Goal: Task Accomplishment & Management: Manage account settings

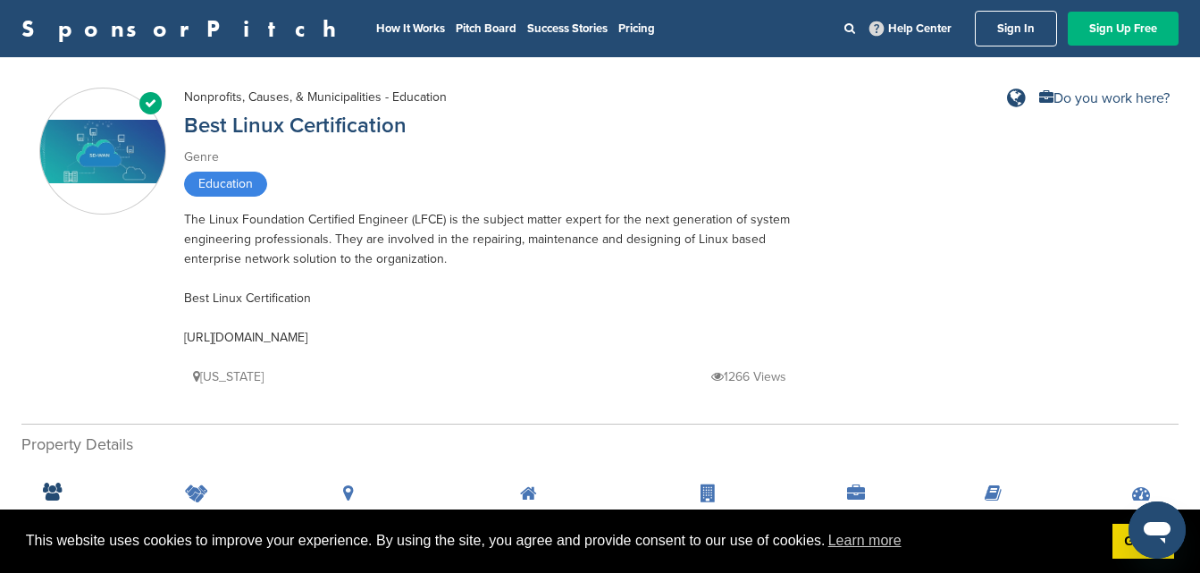
click at [1110, 30] on link "Sign Up Free" at bounding box center [1123, 29] width 111 height 34
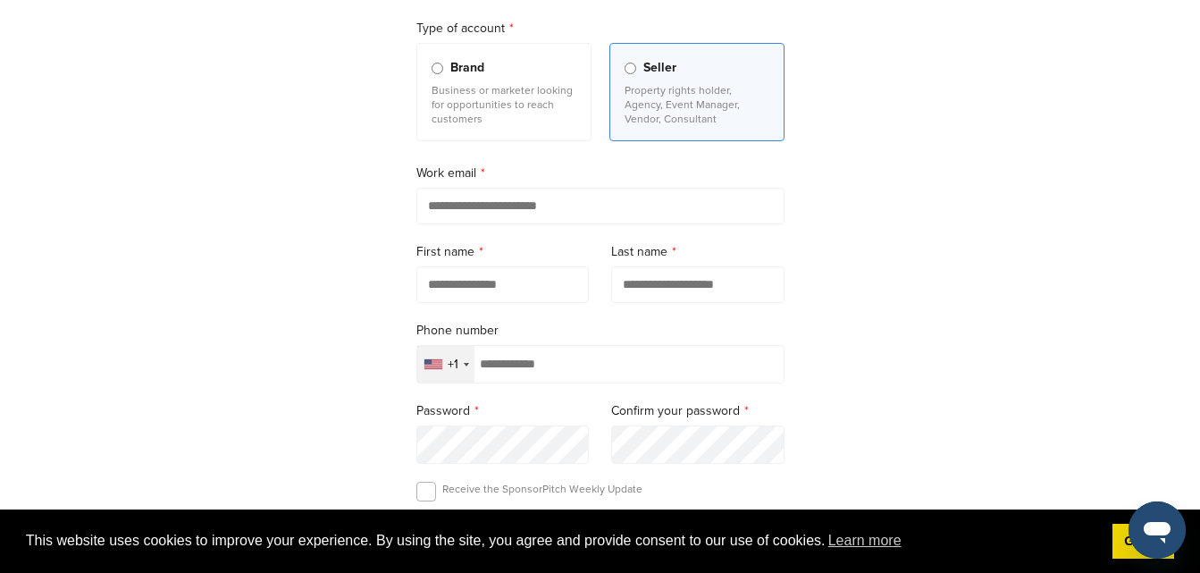
scroll to position [179, 0]
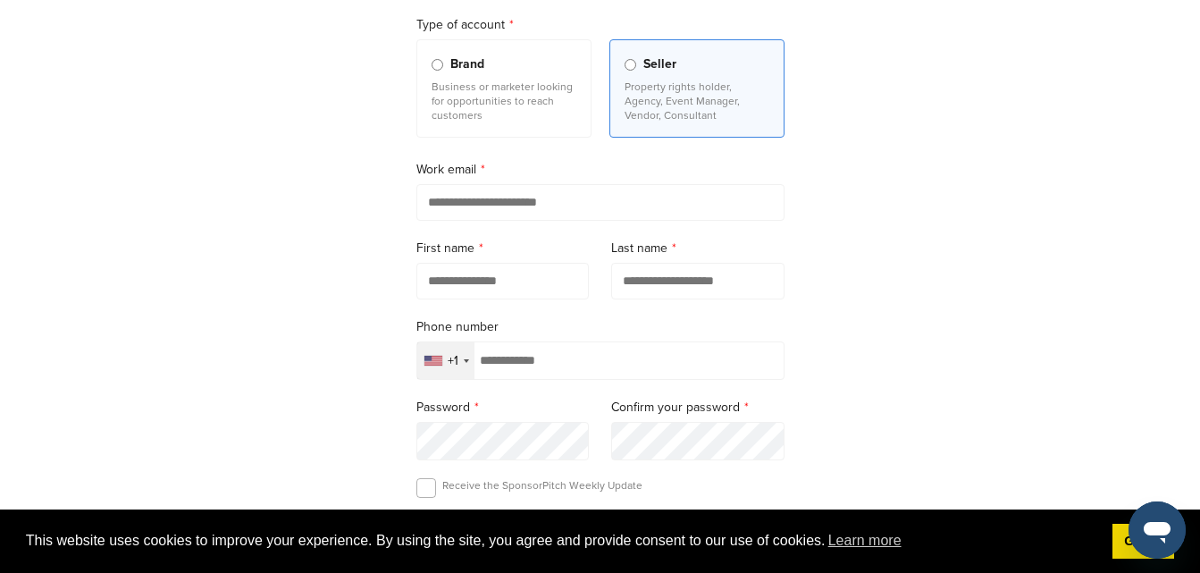
click at [484, 208] on input "email" at bounding box center [601, 202] width 368 height 37
type input "**********"
click at [511, 277] on input "text" at bounding box center [503, 281] width 173 height 37
click at [502, 289] on input "text" at bounding box center [503, 281] width 173 height 37
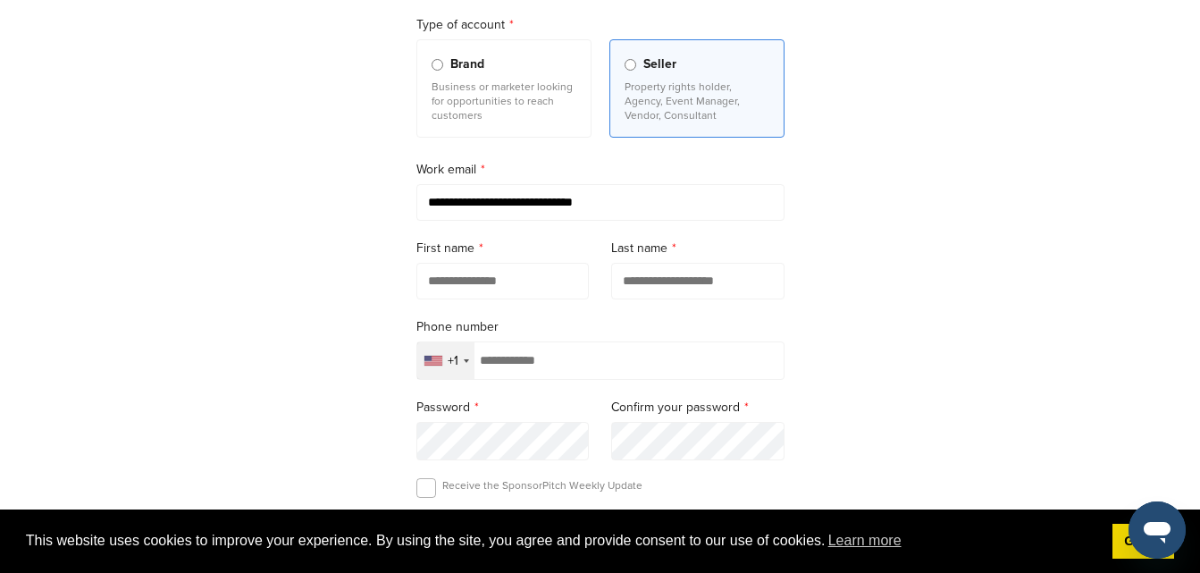
paste input "**********"
drag, startPoint x: 531, startPoint y: 285, endPoint x: 584, endPoint y: 284, distance: 52.7
click at [584, 284] on input "**********" at bounding box center [503, 281] width 173 height 37
type input "**********"
click at [680, 282] on input "text" at bounding box center [697, 281] width 173 height 37
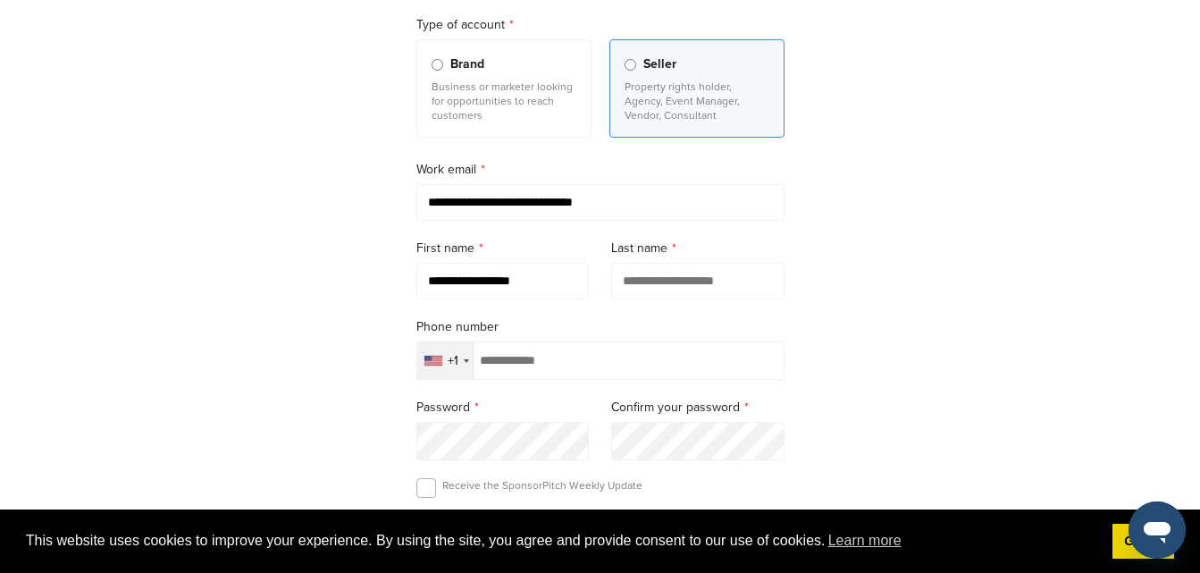
paste input "****"
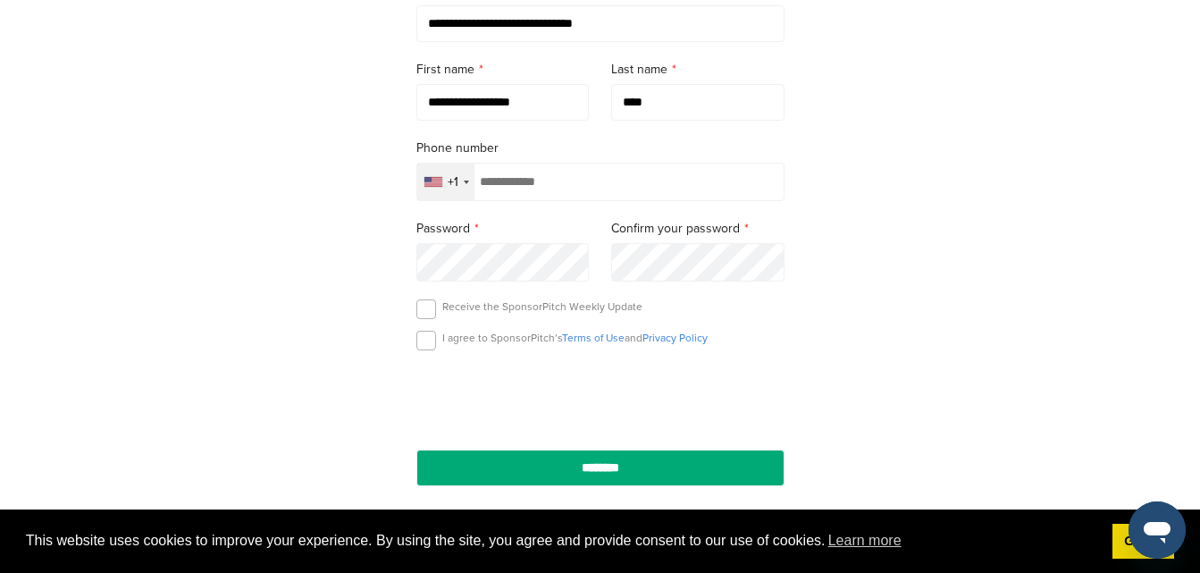
type input "****"
click at [460, 188] on div "+1" at bounding box center [445, 182] width 57 height 37
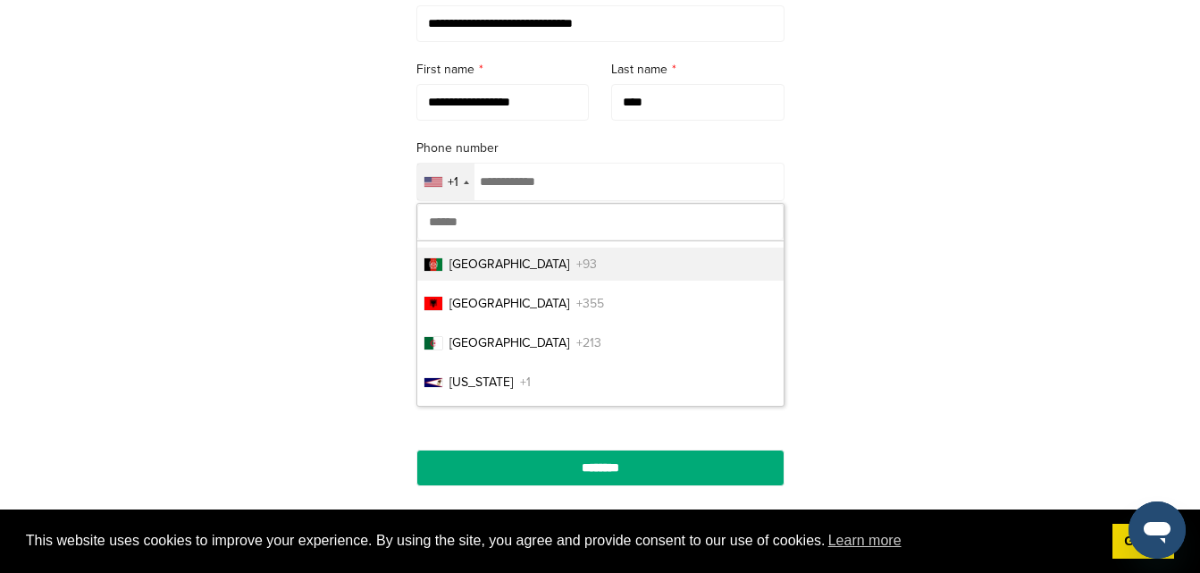
click at [454, 228] on input "text" at bounding box center [600, 222] width 366 height 37
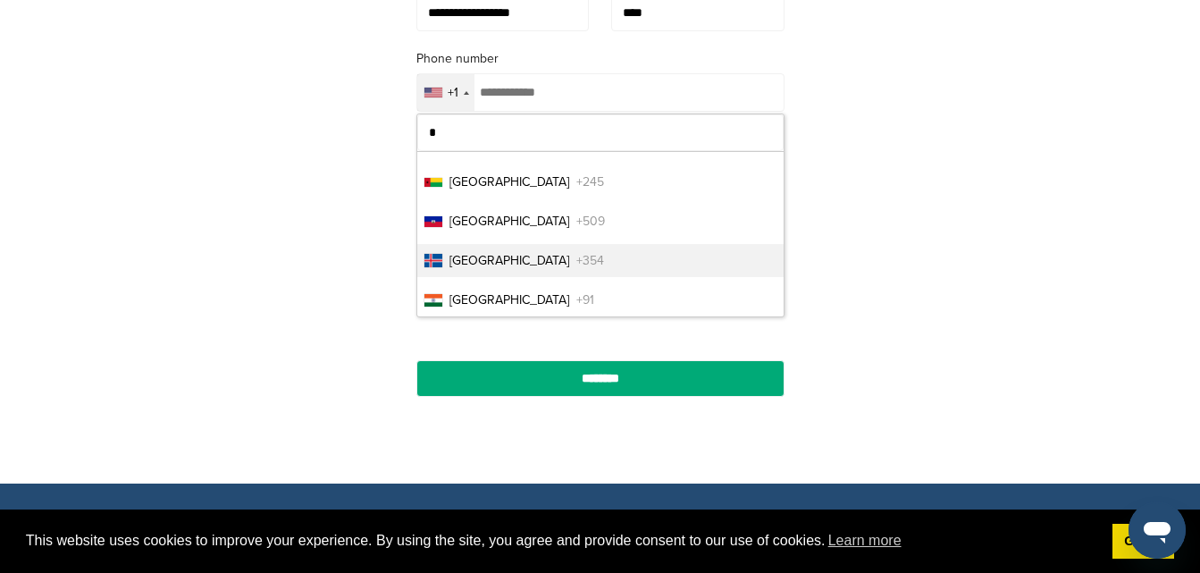
scroll to position [2344, 0]
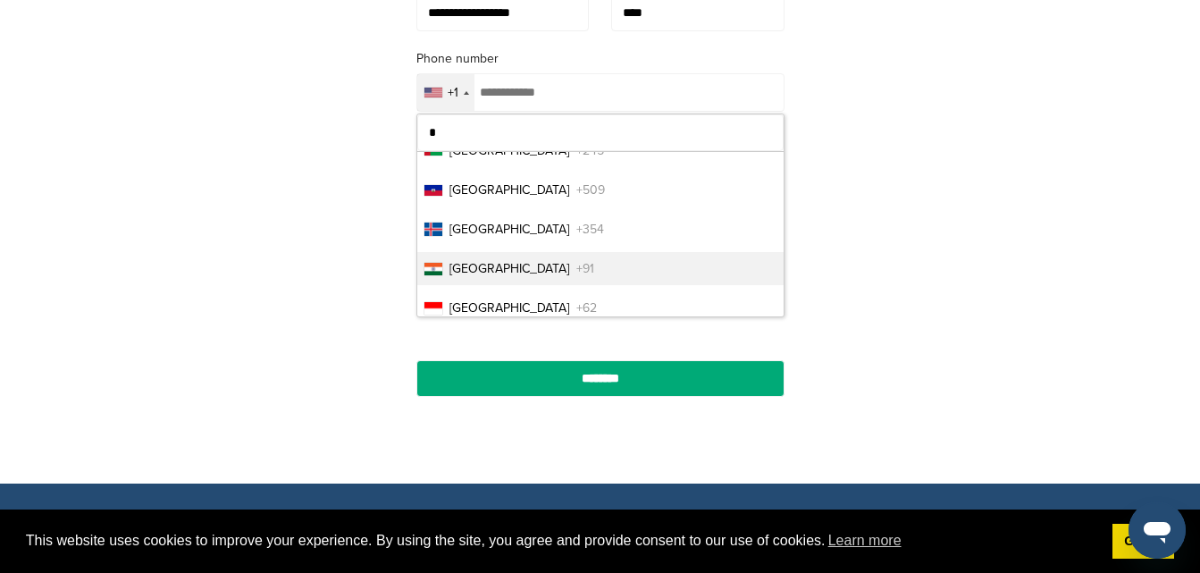
type input "*"
click at [544, 272] on li "India +91" at bounding box center [600, 268] width 366 height 33
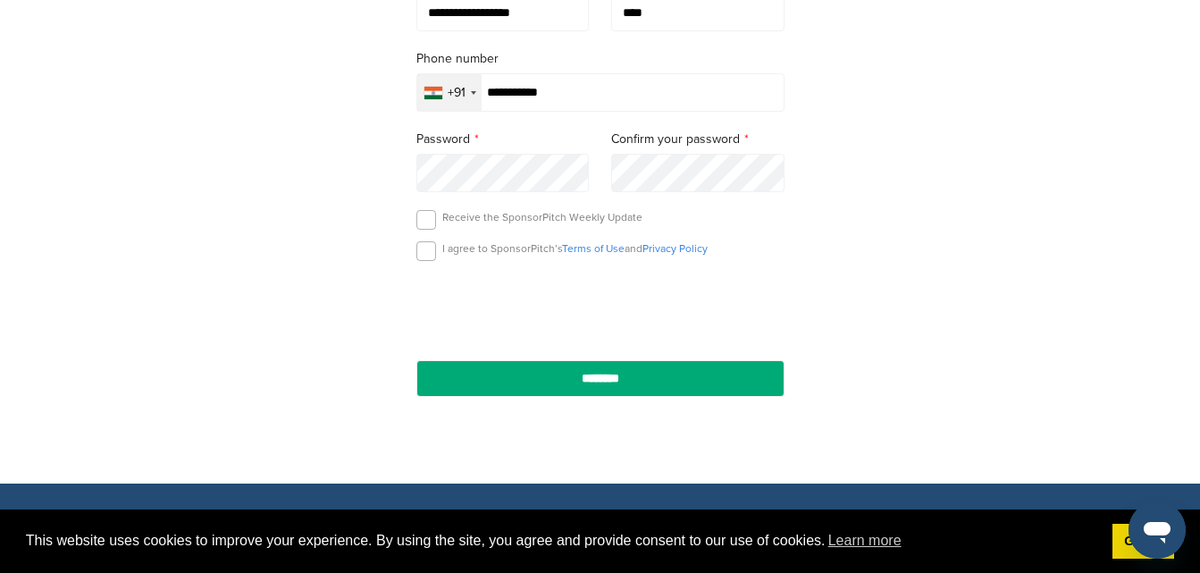
type input "**********"
click at [433, 257] on label at bounding box center [427, 251] width 20 height 20
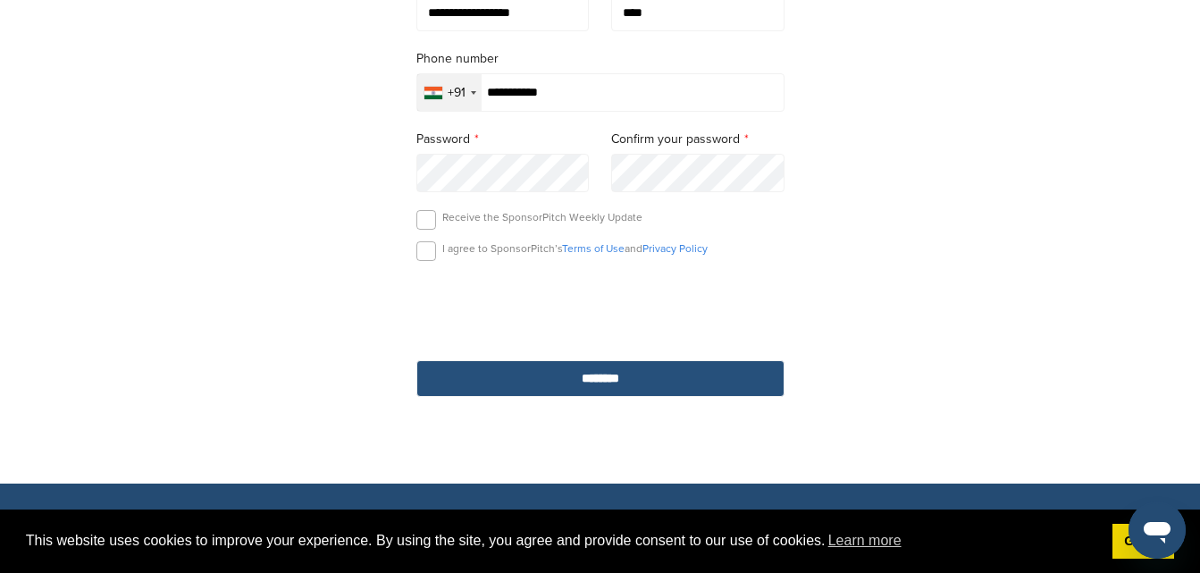
click at [553, 381] on input "********" at bounding box center [601, 378] width 368 height 37
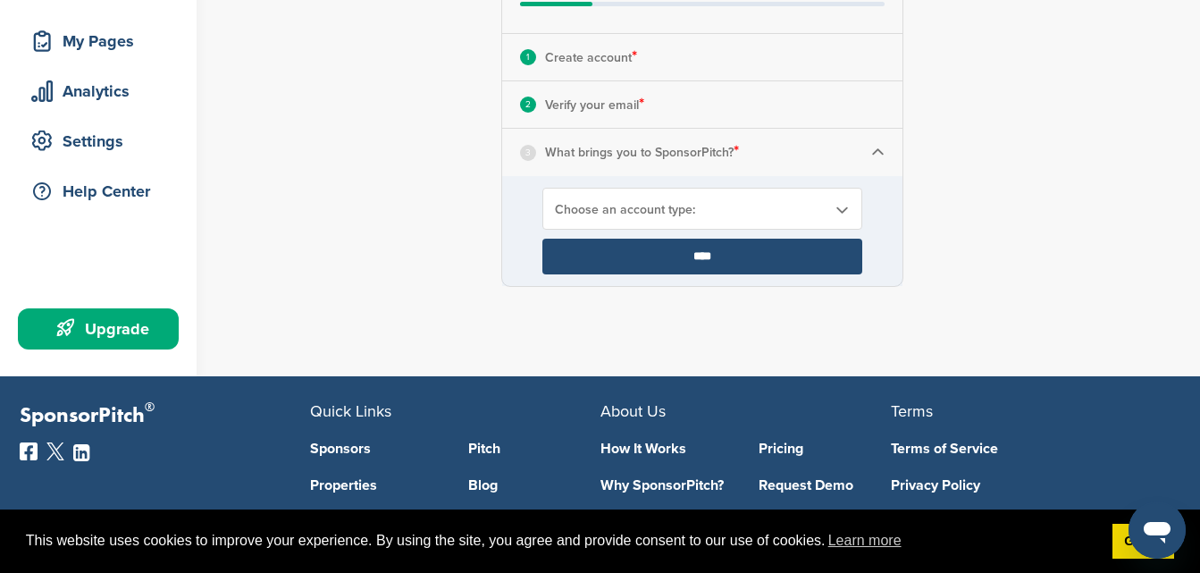
scroll to position [358, 0]
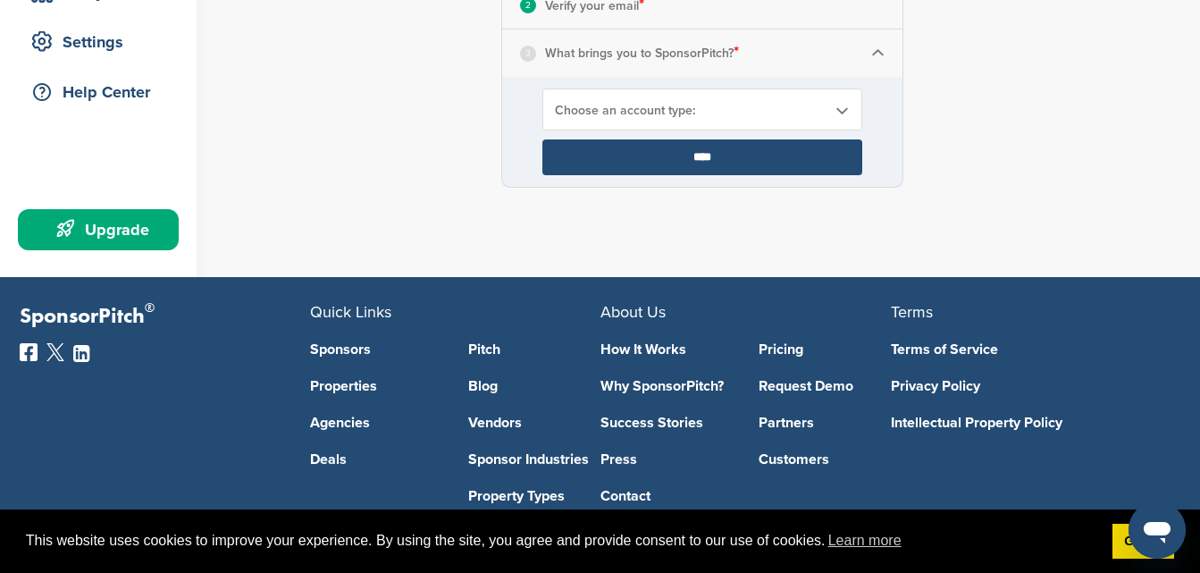
click at [718, 124] on div "Choose an account type:" at bounding box center [703, 109] width 320 height 42
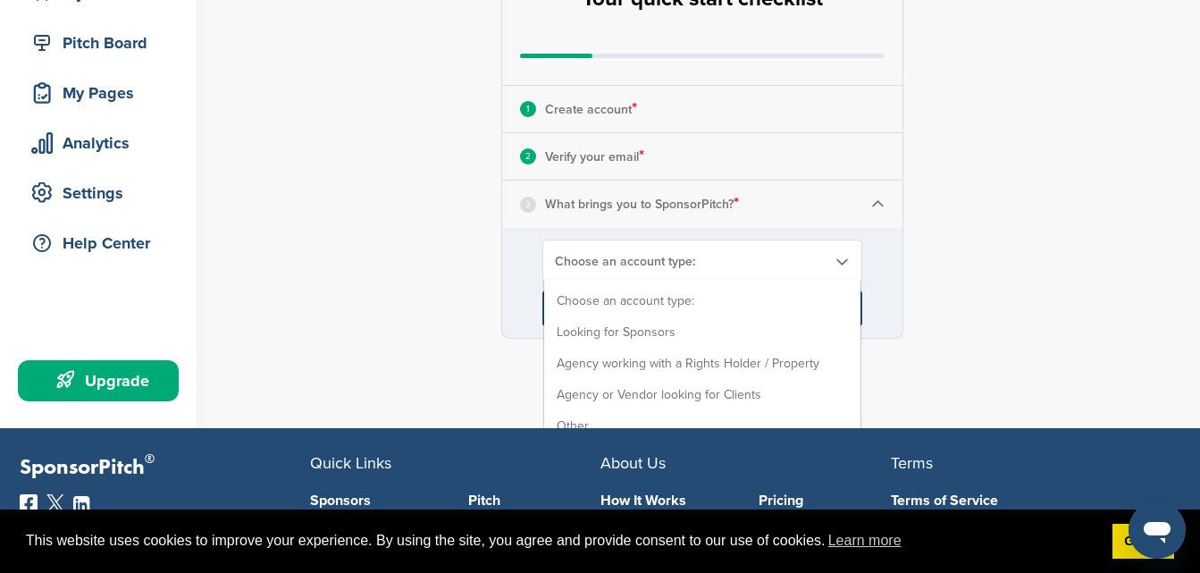
scroll to position [0, 0]
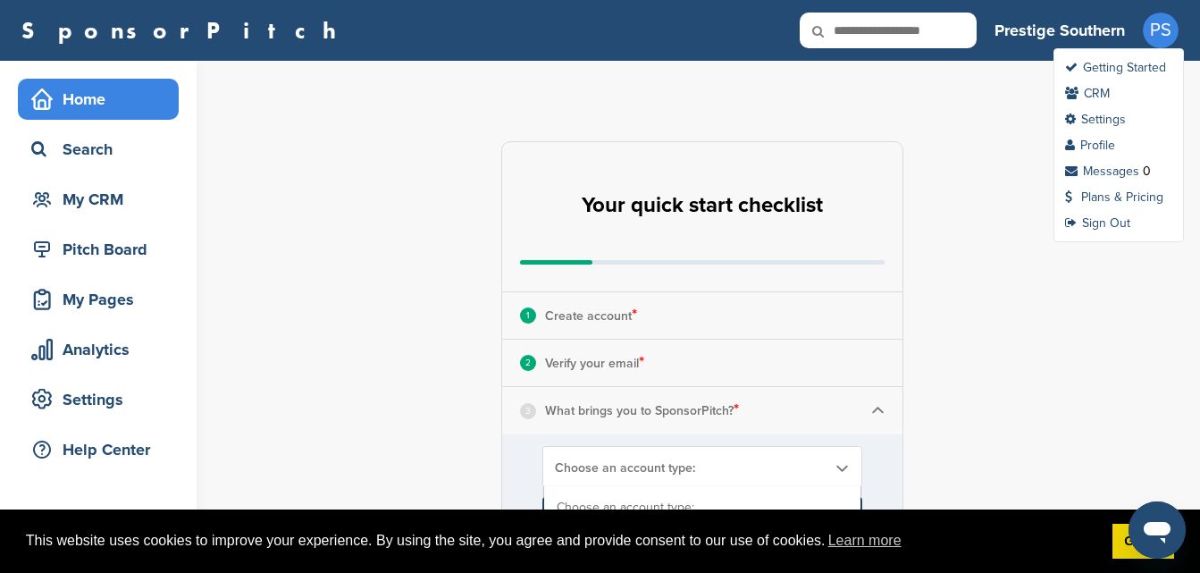
click at [1114, 137] on ul "Getting Started CRM Settings Profile Messages 0 Plans & Pricing Sign Out" at bounding box center [1119, 145] width 130 height 194
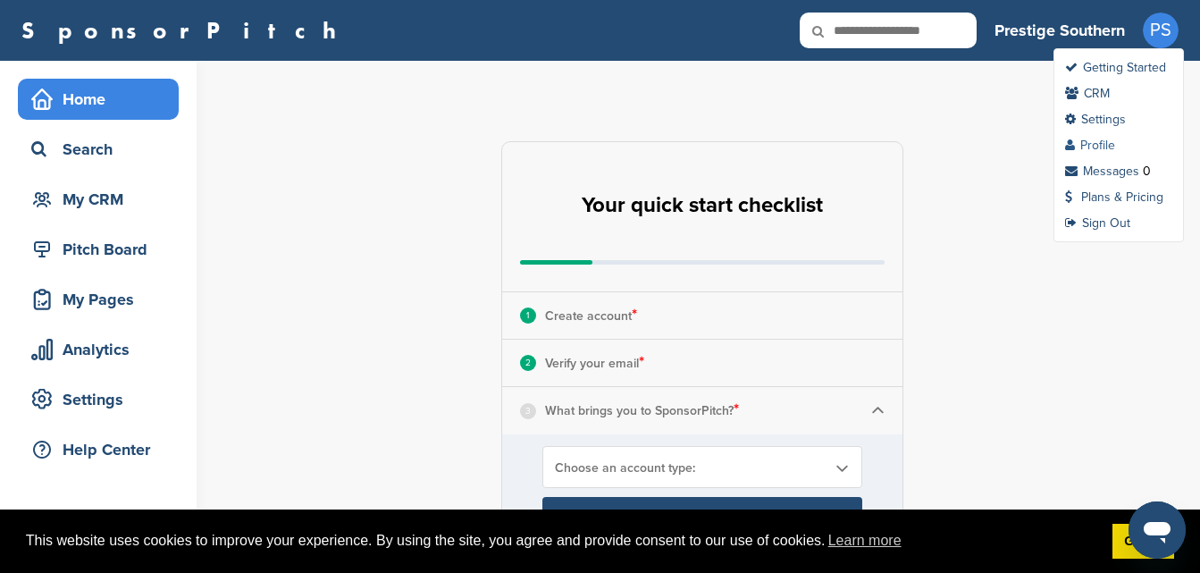
click at [1099, 150] on link "Profile" at bounding box center [1090, 145] width 50 height 15
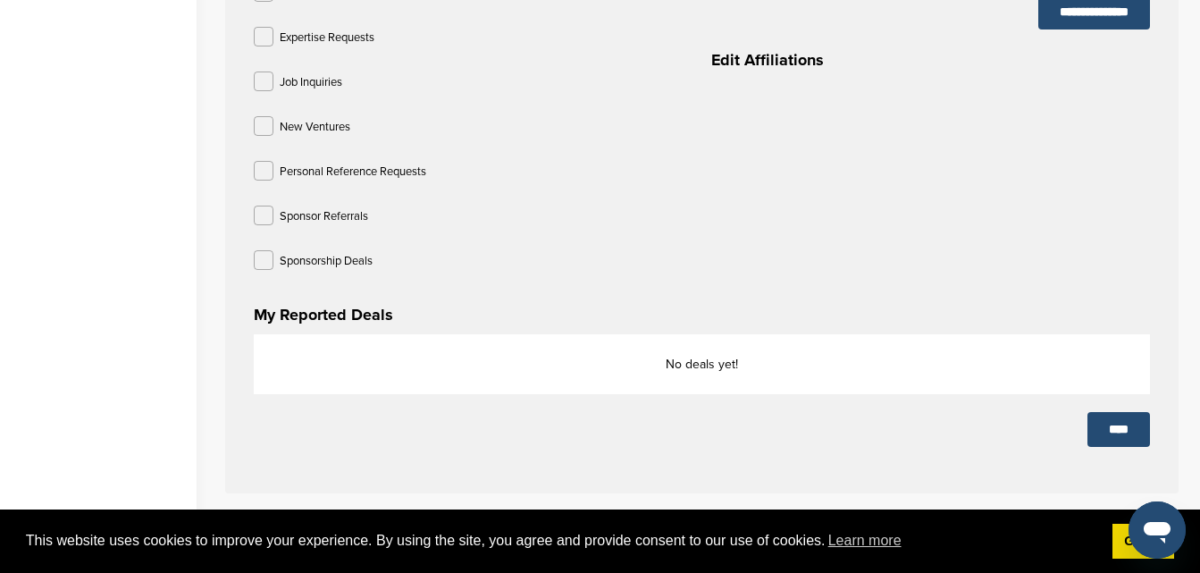
scroll to position [983, 0]
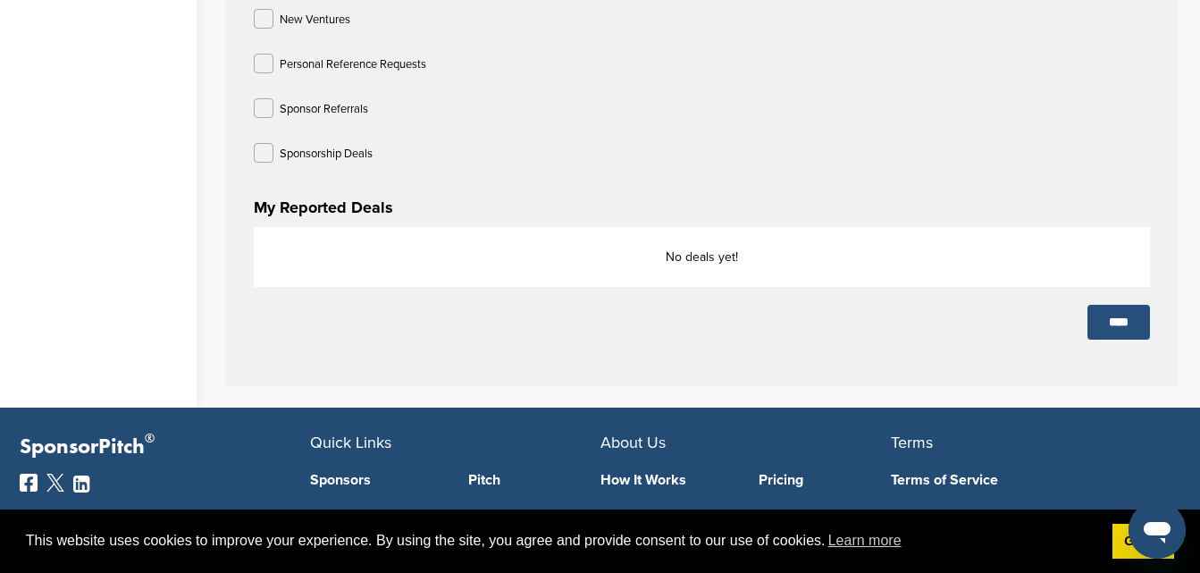
click at [1088, 327] on input "****" at bounding box center [1119, 322] width 63 height 35
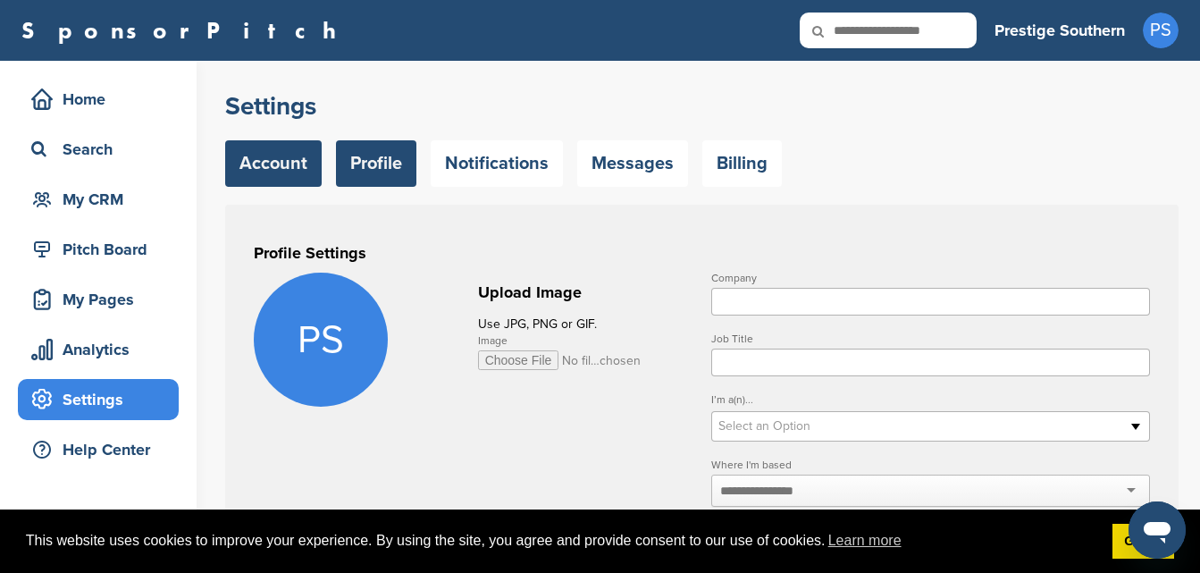
click at [282, 166] on link "Account" at bounding box center [273, 163] width 97 height 46
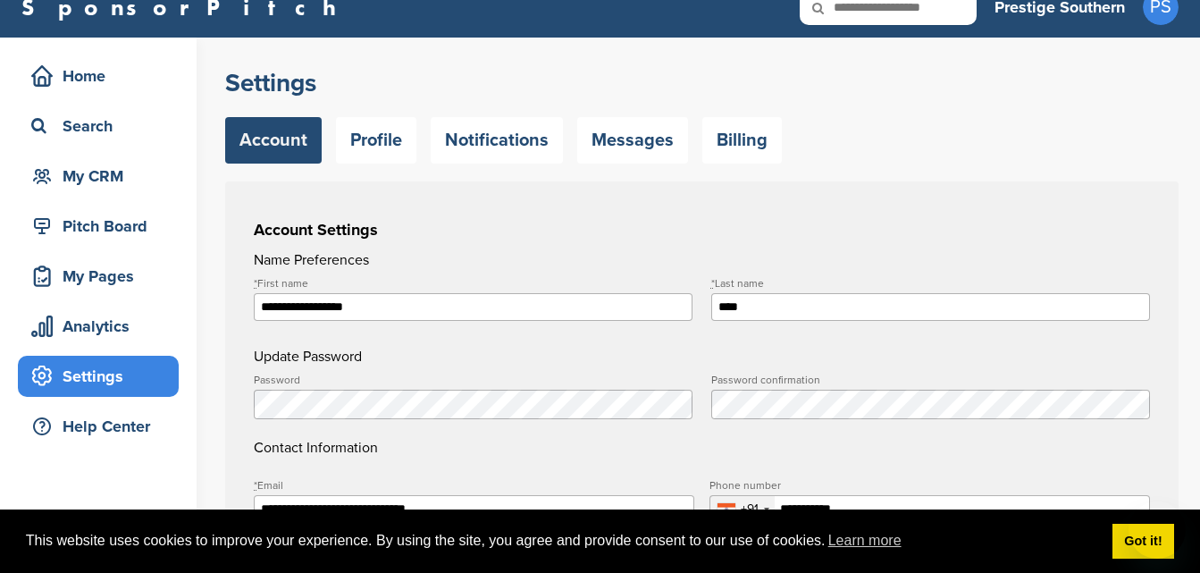
type input "**********"
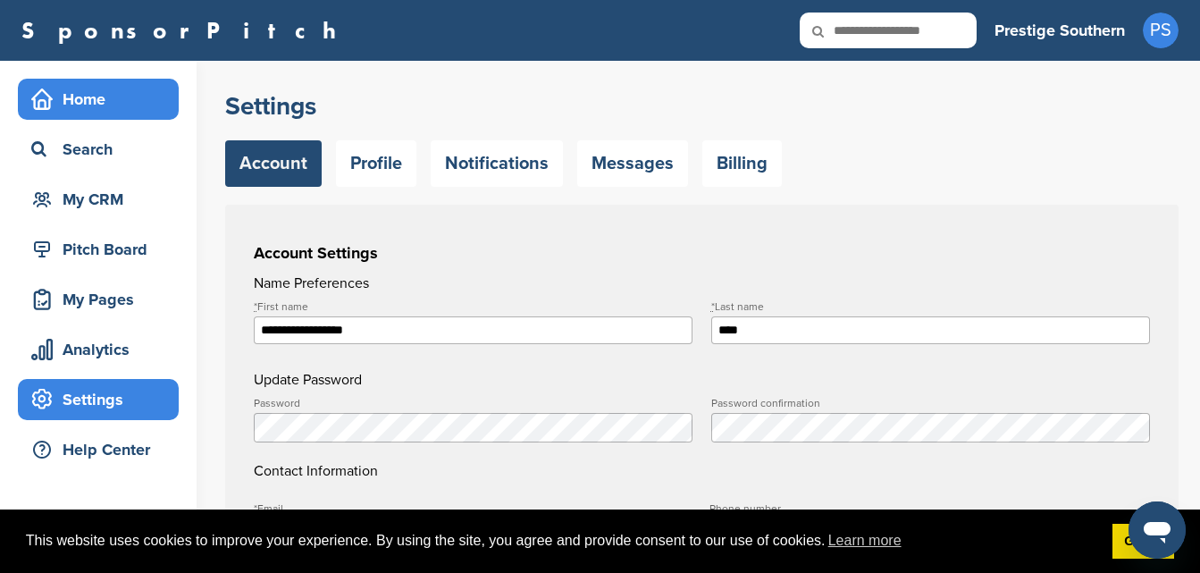
click at [74, 83] on div "Home" at bounding box center [103, 99] width 152 height 32
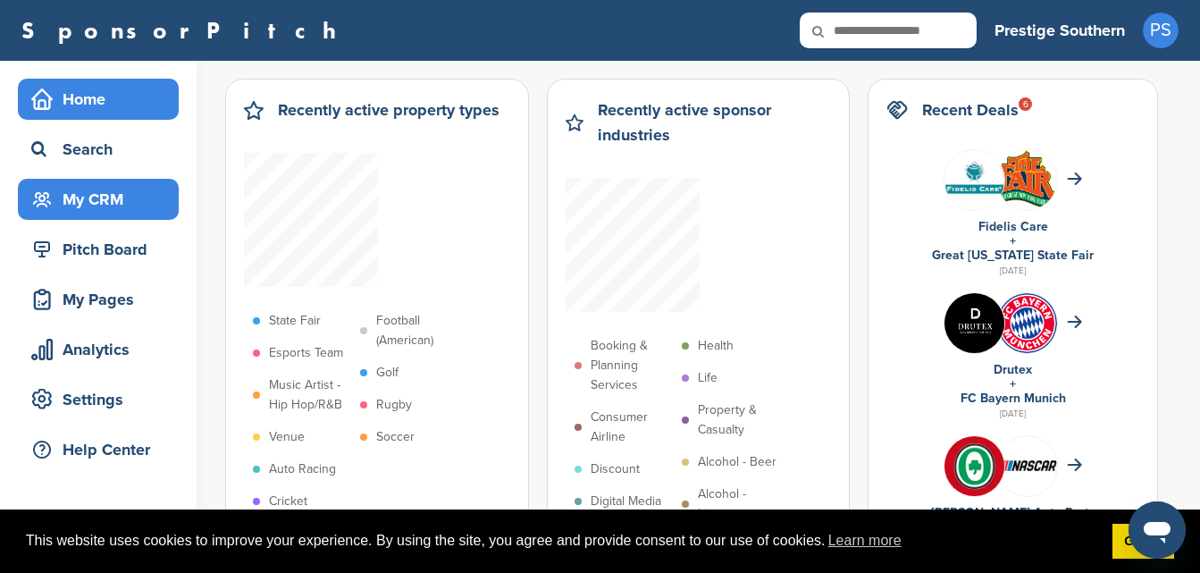
click at [101, 193] on div "My CRM" at bounding box center [103, 199] width 152 height 32
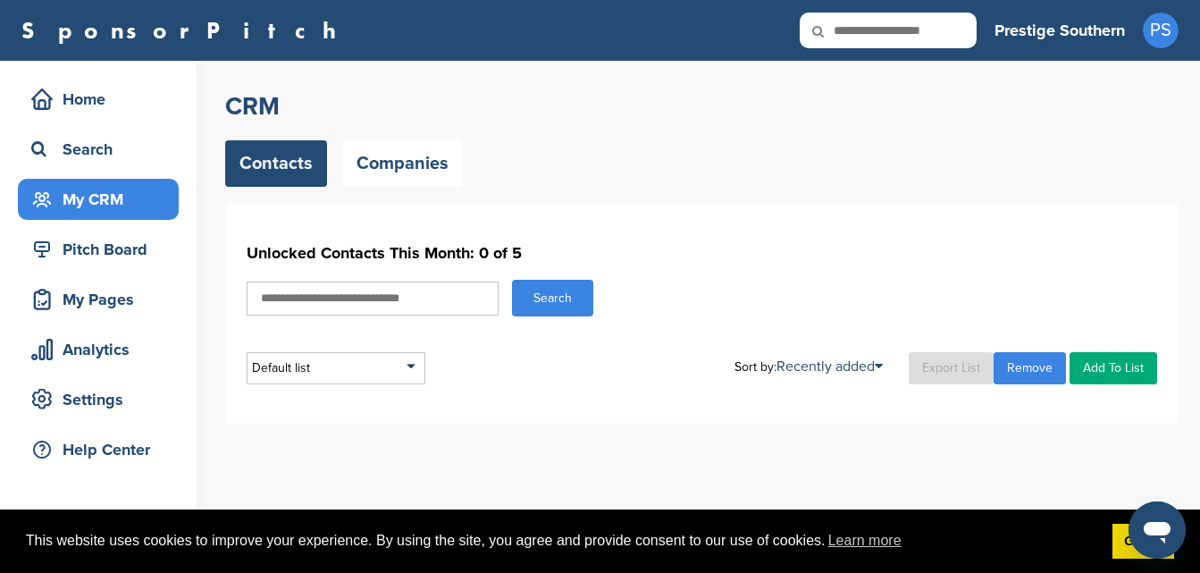
click at [1123, 368] on link "Add To List" at bounding box center [1114, 368] width 88 height 32
click at [128, 290] on div "My Pages" at bounding box center [103, 299] width 152 height 32
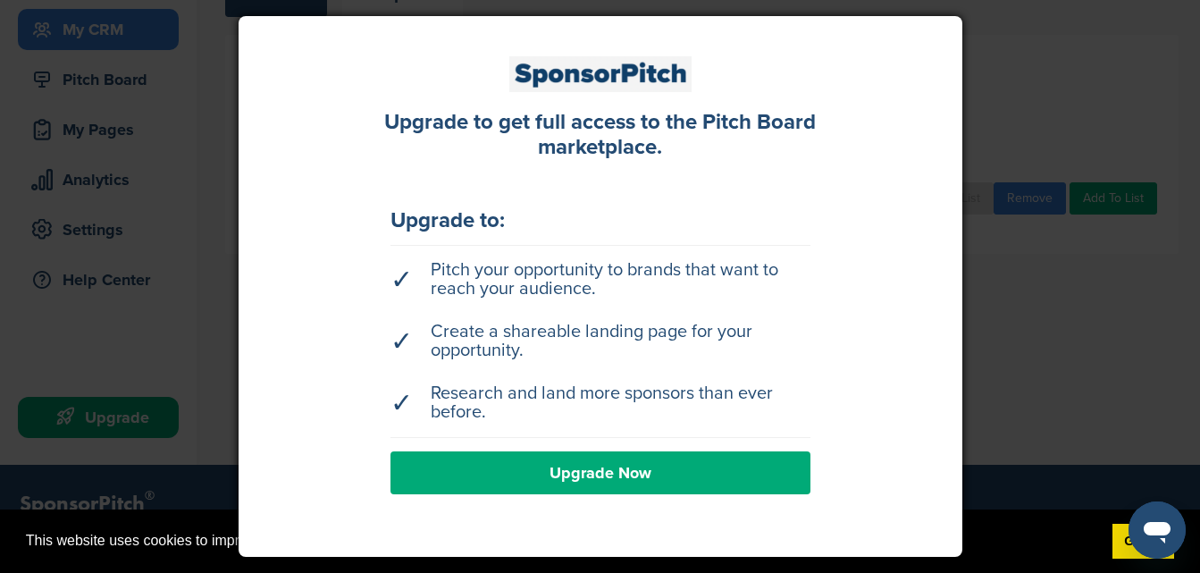
scroll to position [179, 0]
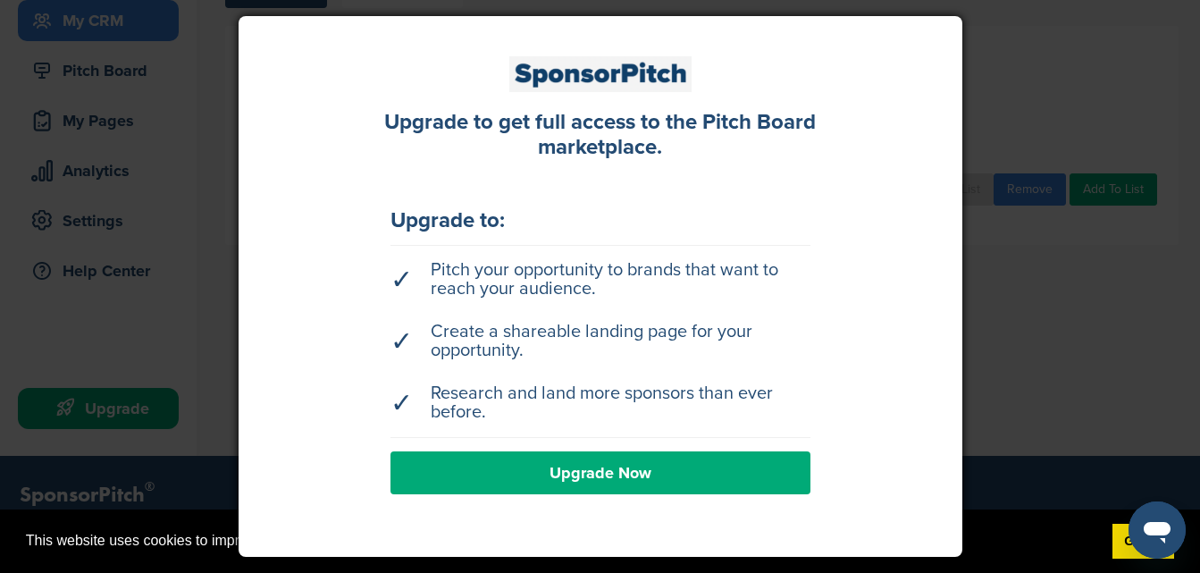
click at [1036, 241] on div at bounding box center [600, 286] width 1200 height 573
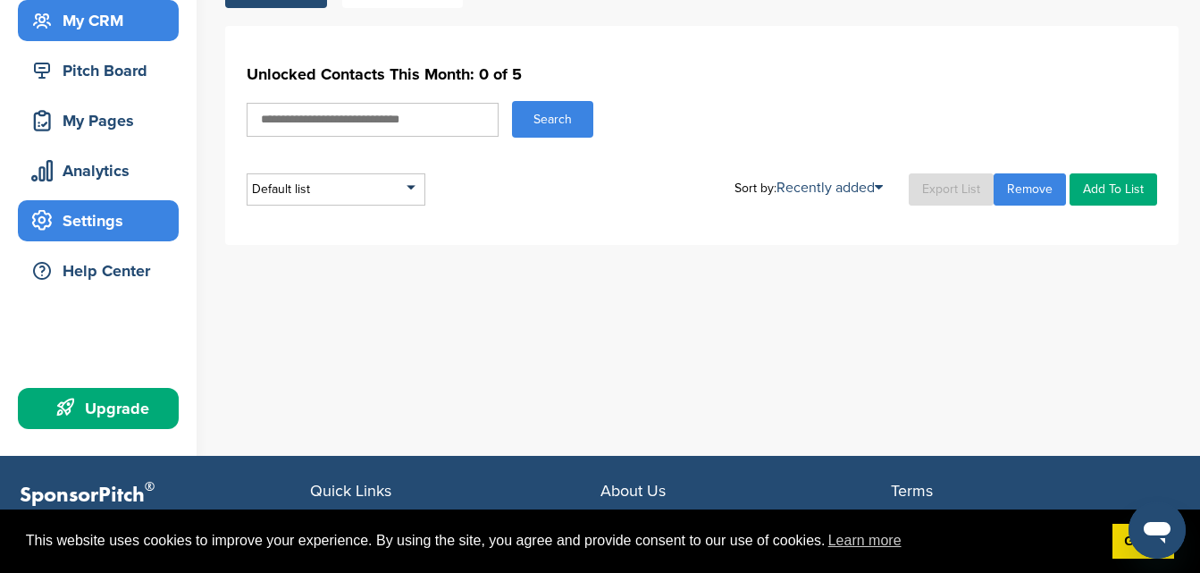
click at [100, 208] on div "Settings" at bounding box center [103, 221] width 152 height 32
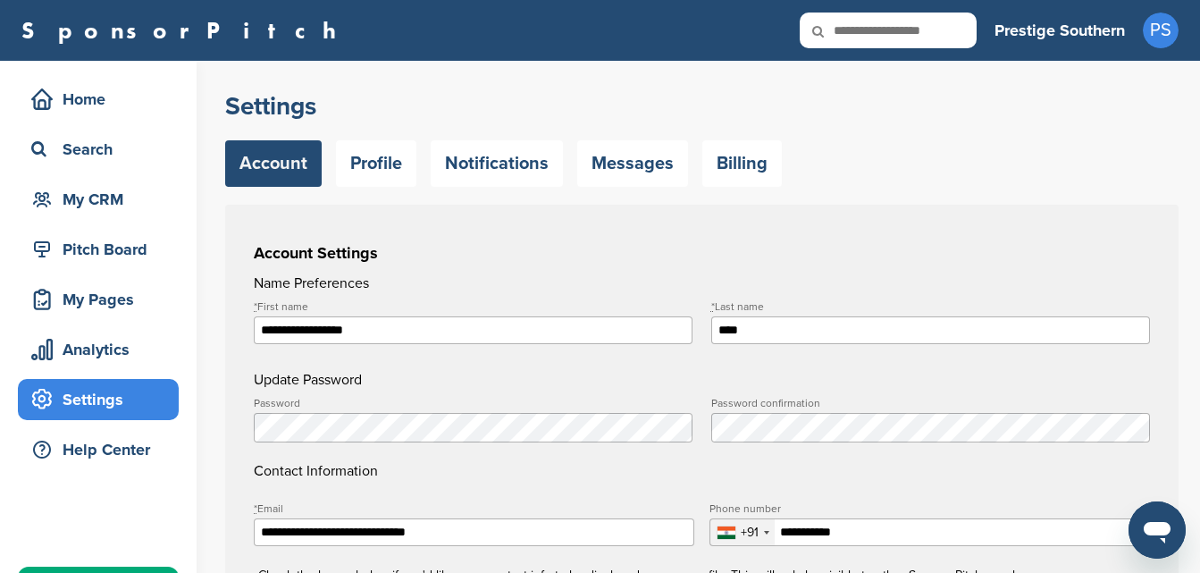
scroll to position [72, 0]
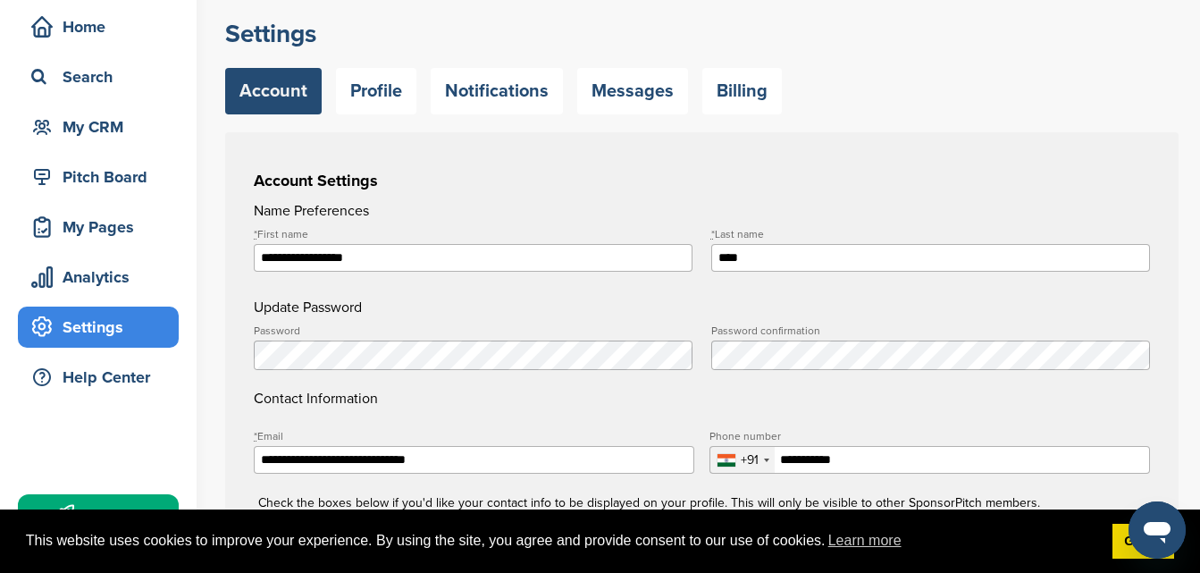
type input "**********"
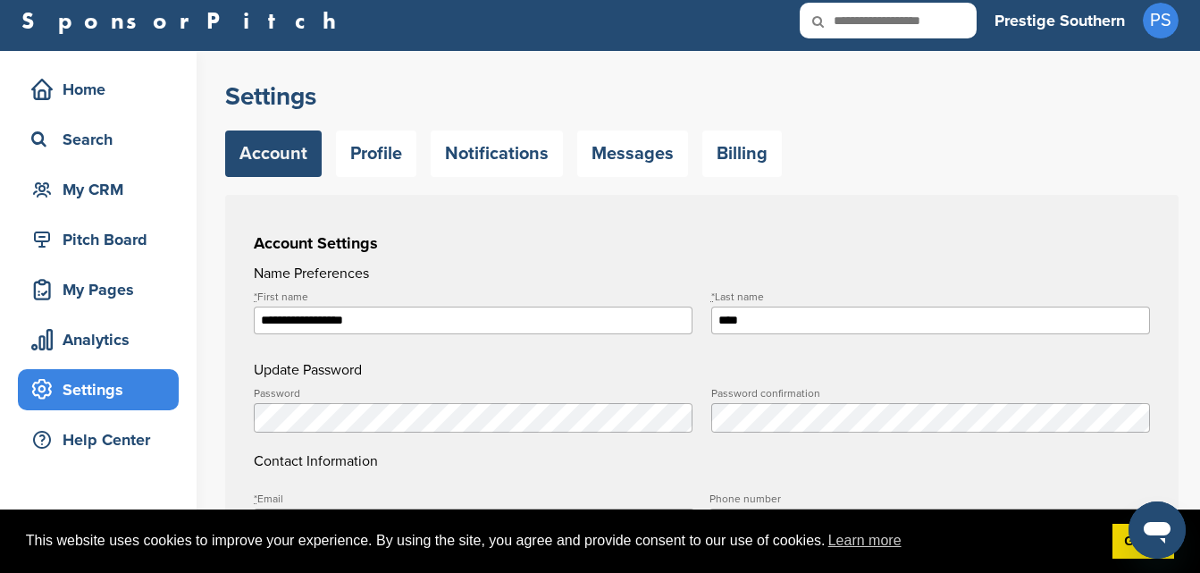
scroll to position [0, 0]
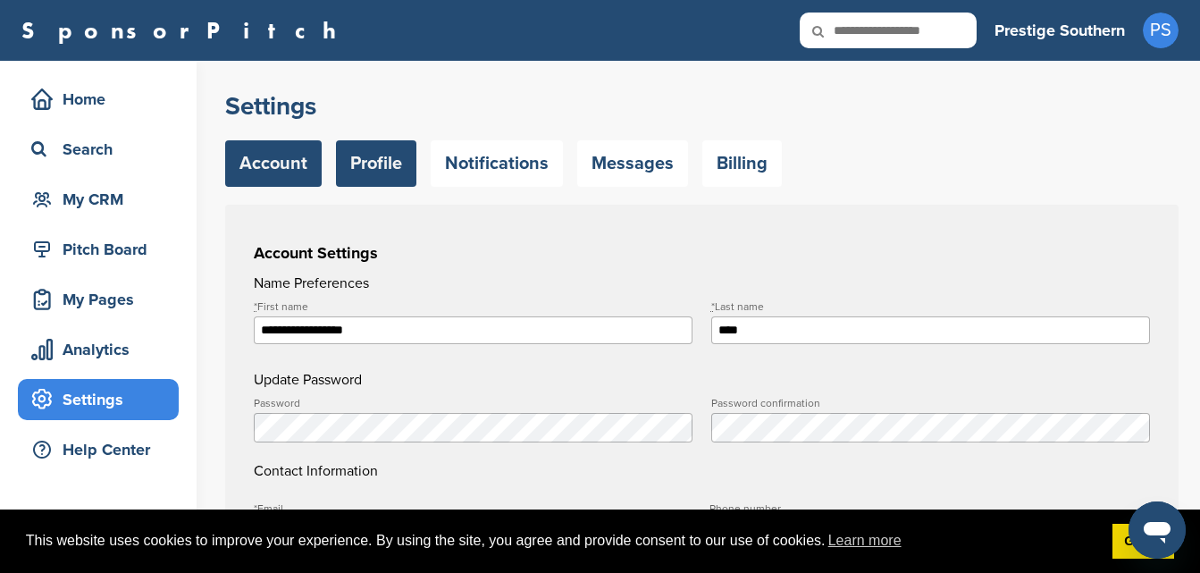
click at [381, 149] on link "Profile" at bounding box center [376, 163] width 80 height 46
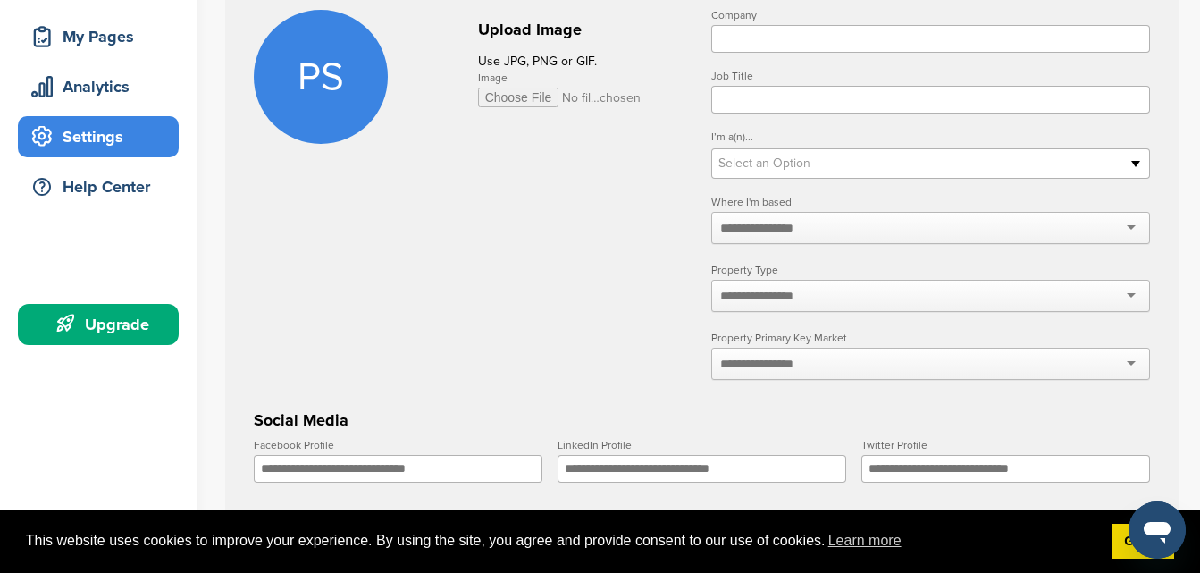
scroll to position [89, 0]
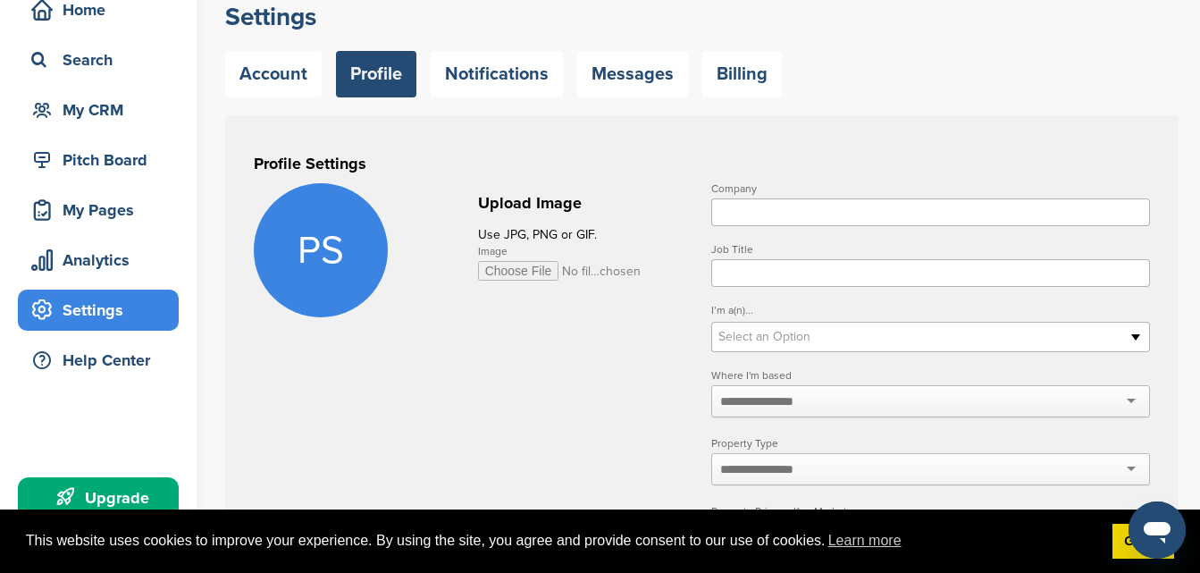
click at [752, 214] on input "Company" at bounding box center [930, 212] width 439 height 28
click at [739, 273] on input "Job Title" at bounding box center [930, 273] width 439 height 28
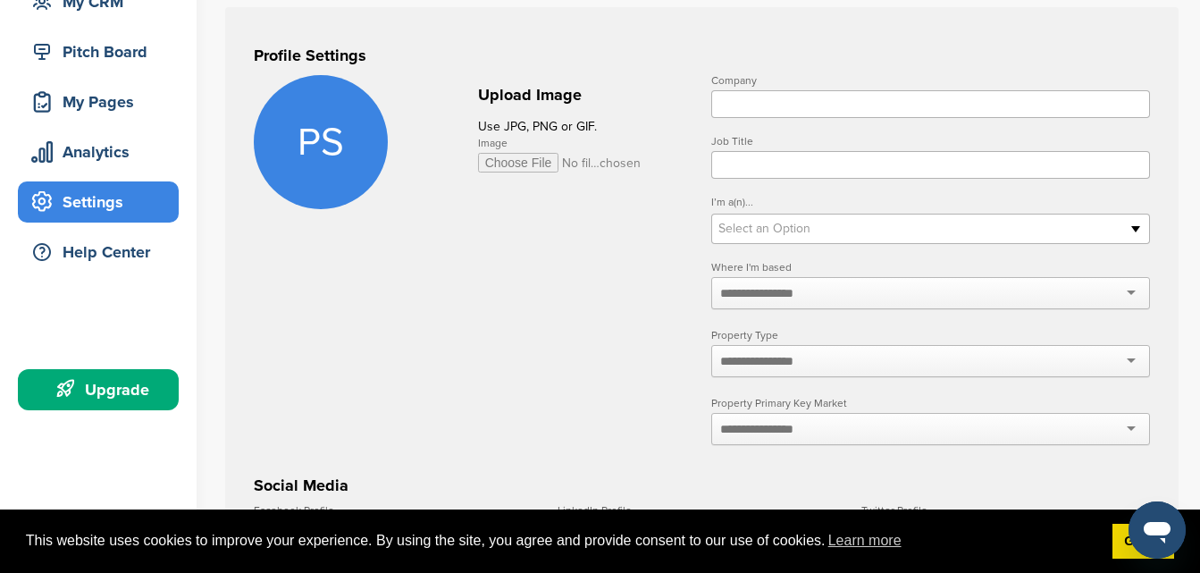
scroll to position [358, 0]
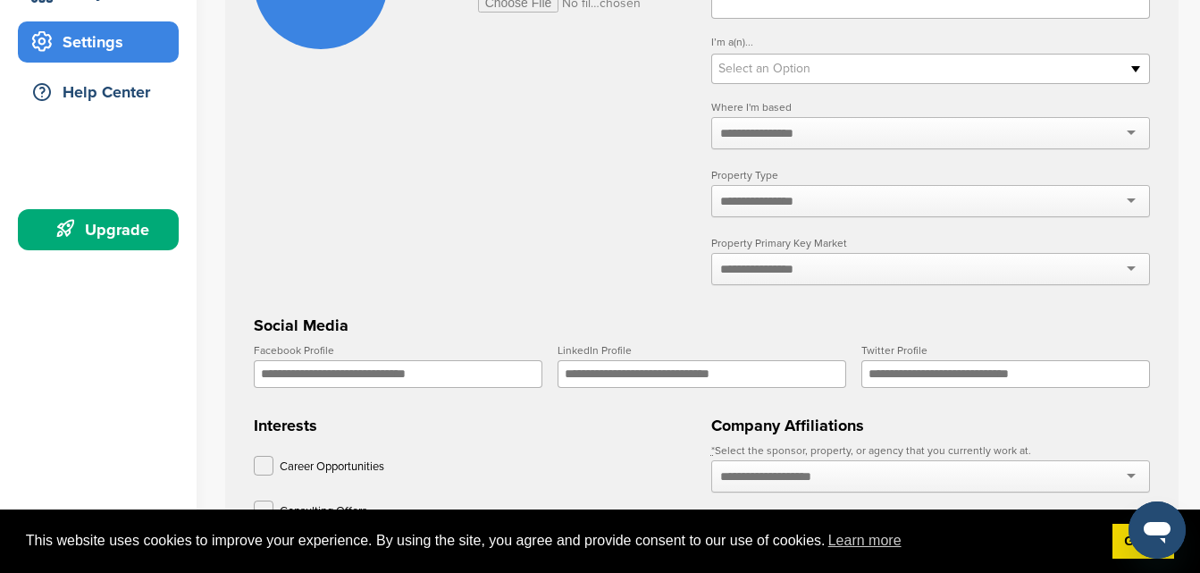
click at [739, 273] on input "text" at bounding box center [767, 269] width 95 height 16
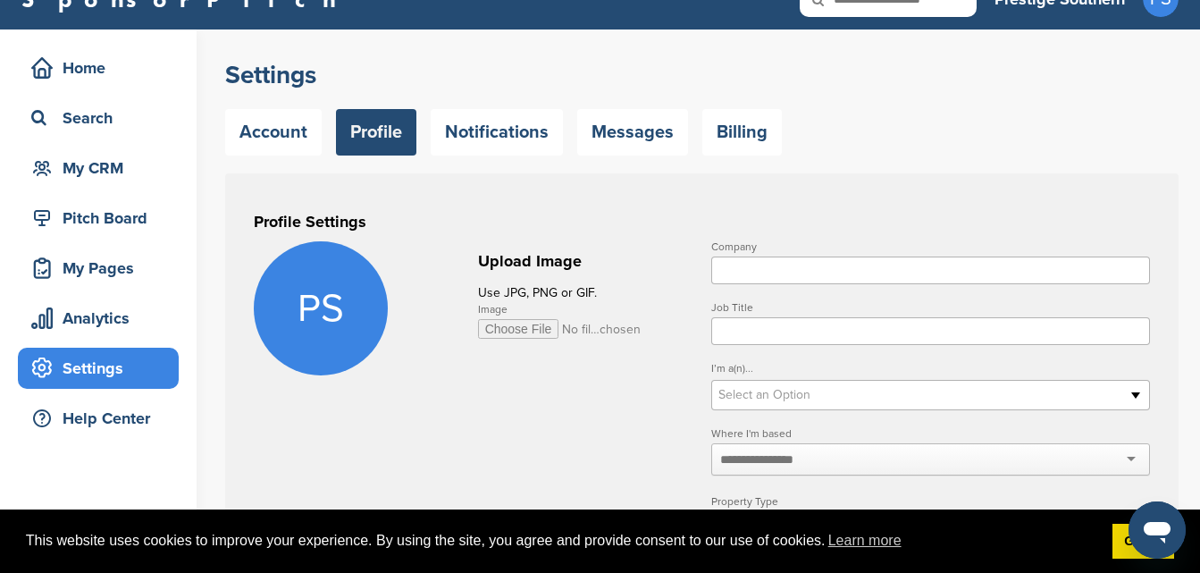
scroll to position [0, 0]
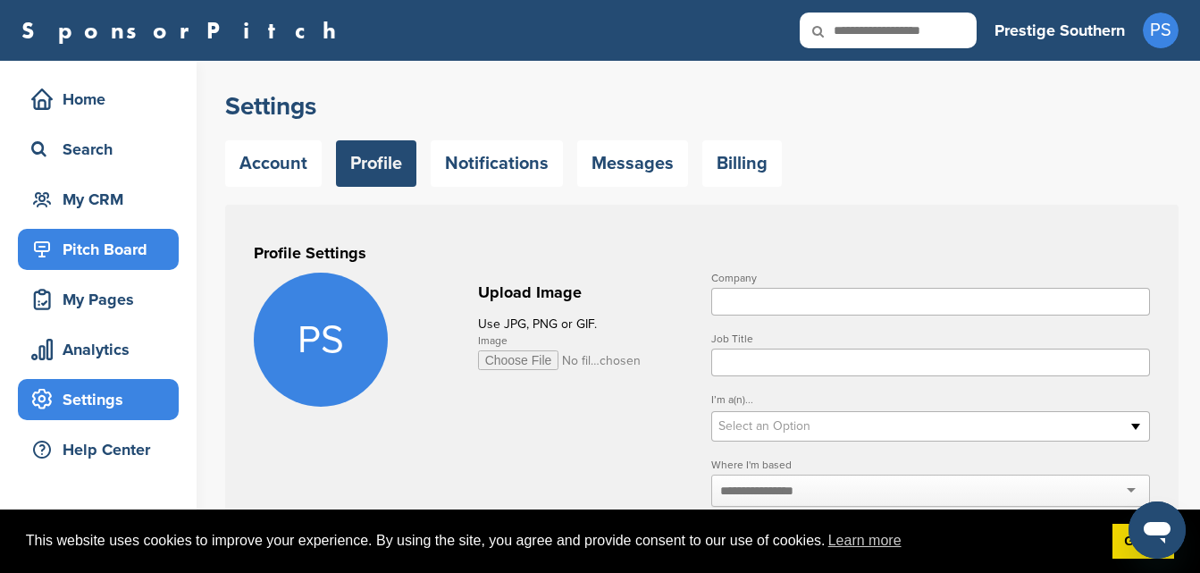
click at [101, 252] on div "Pitch Board" at bounding box center [103, 249] width 152 height 32
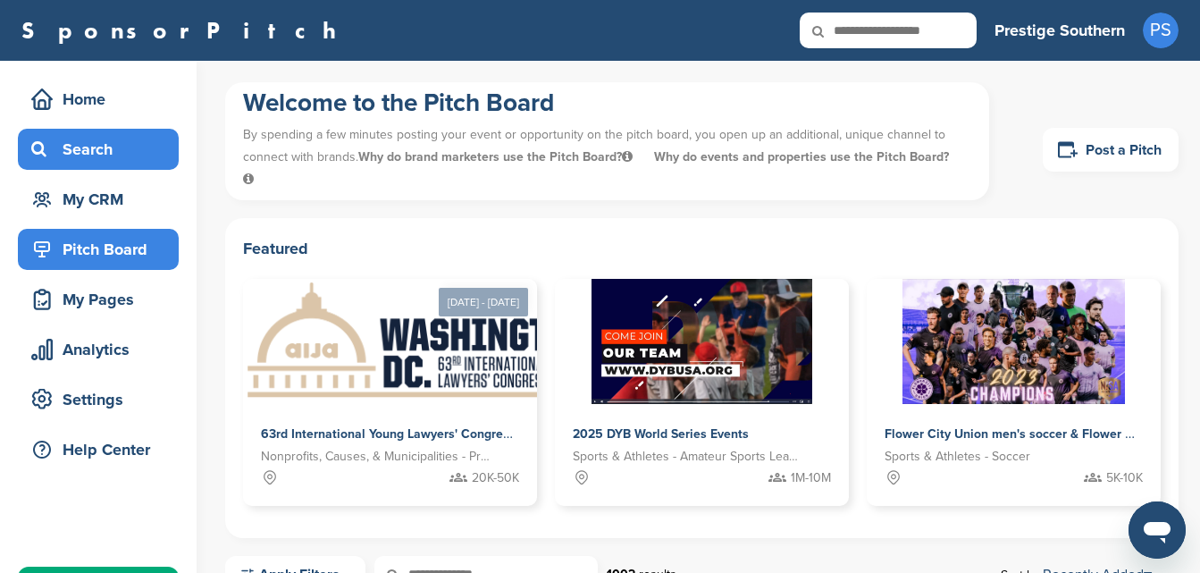
click at [77, 140] on div "Search" at bounding box center [103, 149] width 152 height 32
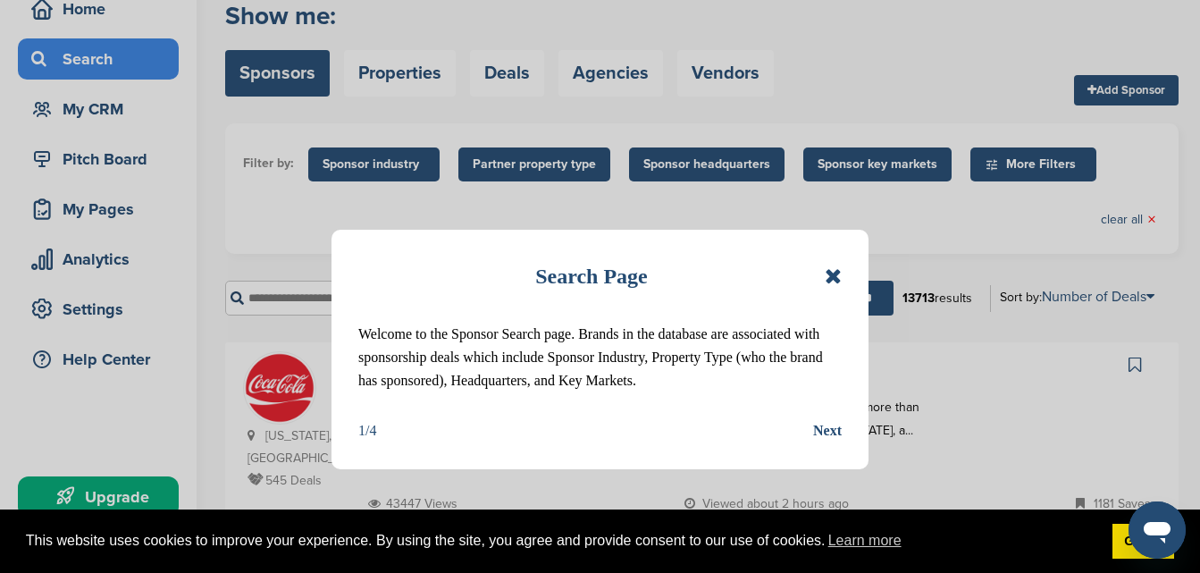
scroll to position [89, 0]
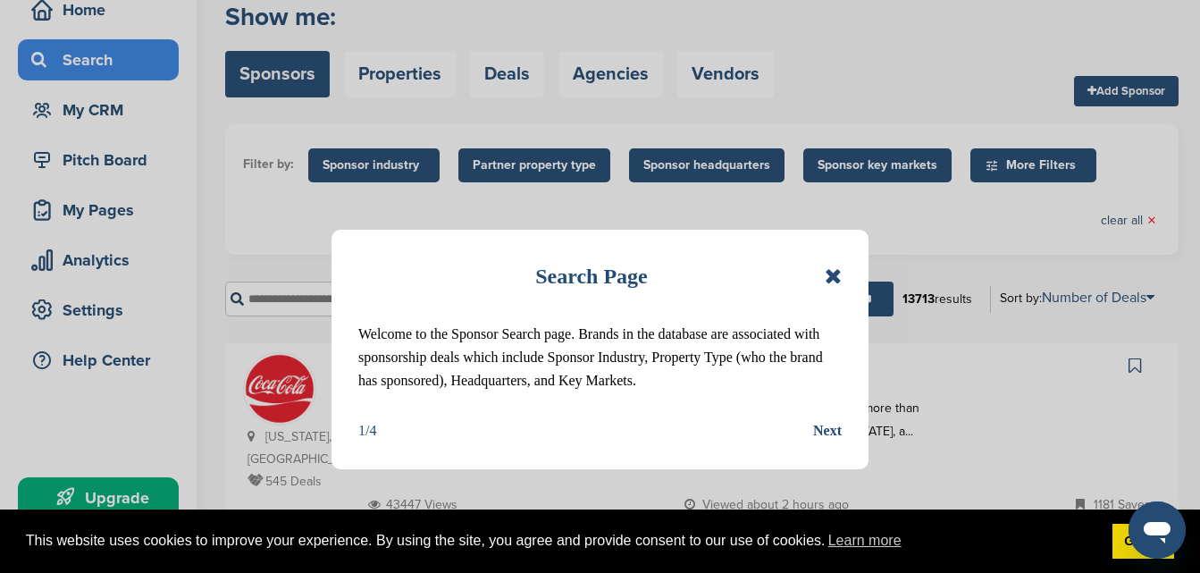
click at [834, 273] on icon at bounding box center [833, 275] width 17 height 21
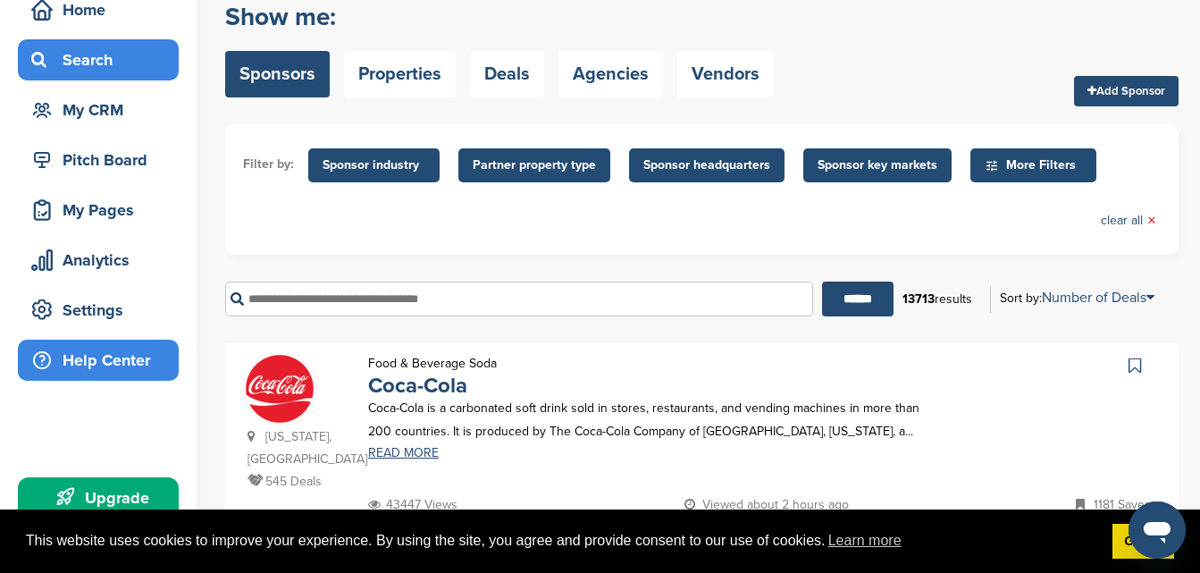
scroll to position [0, 0]
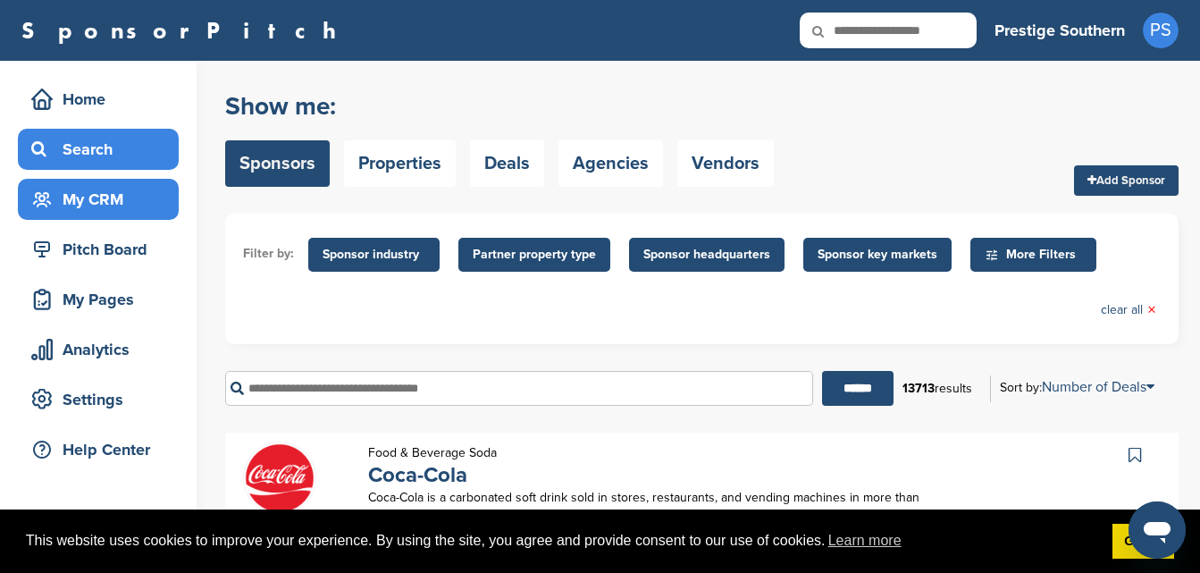
click at [94, 193] on div "My CRM" at bounding box center [103, 199] width 152 height 32
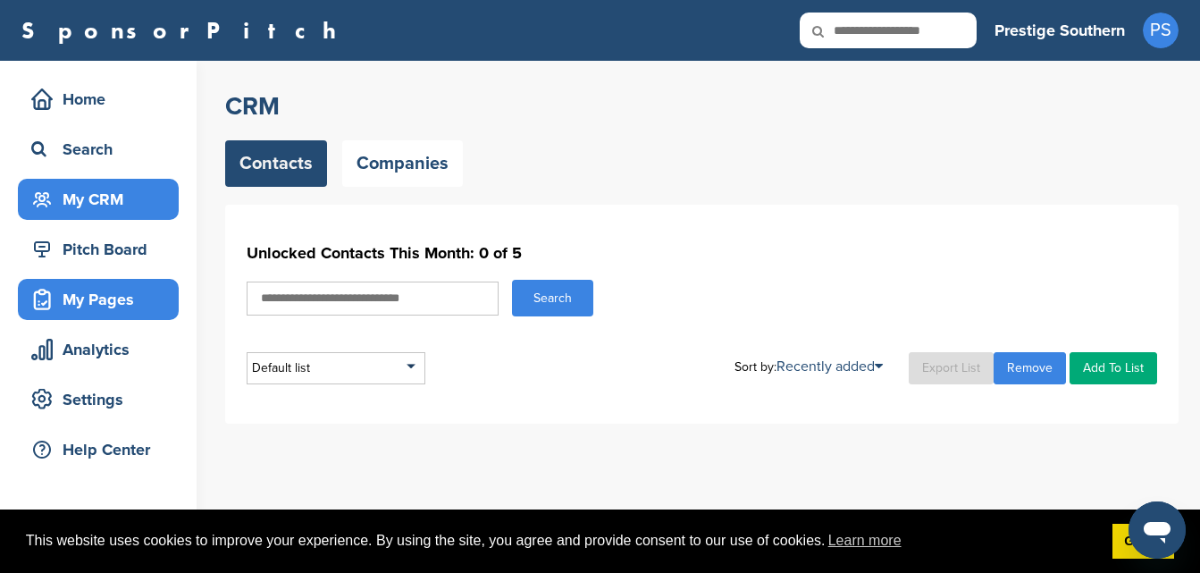
click at [99, 309] on div "My Pages" at bounding box center [103, 299] width 152 height 32
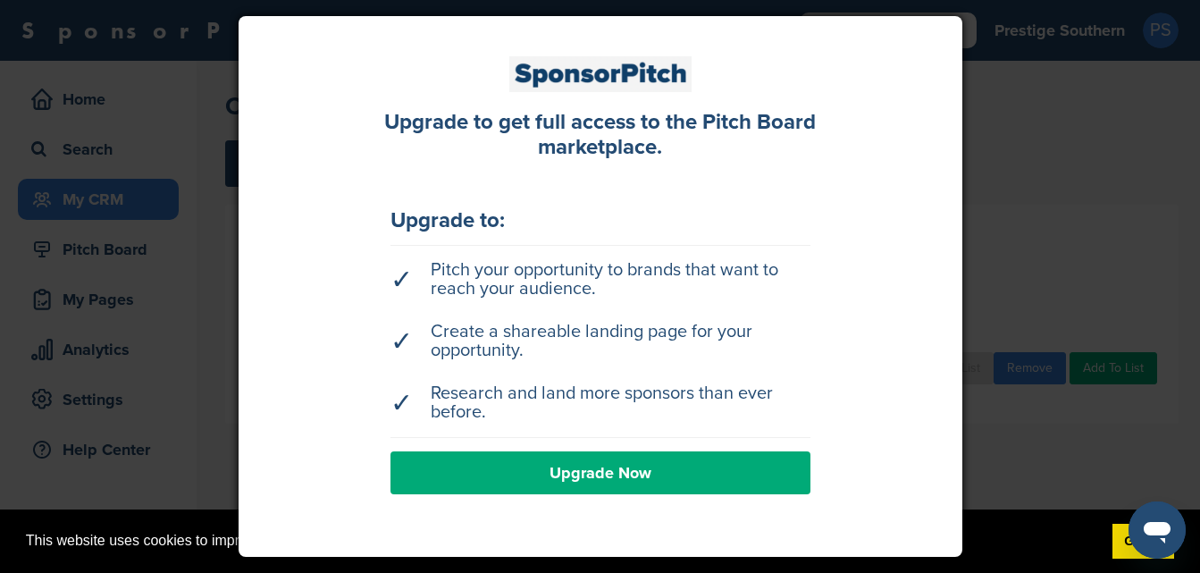
scroll to position [358, 0]
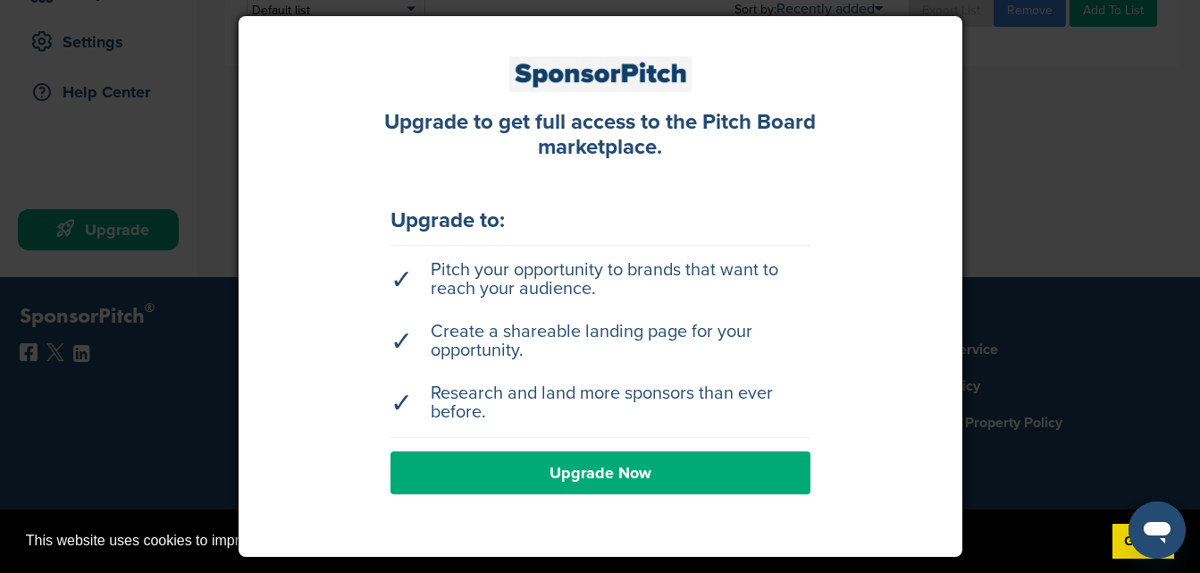
click at [1034, 231] on div at bounding box center [600, 286] width 1200 height 573
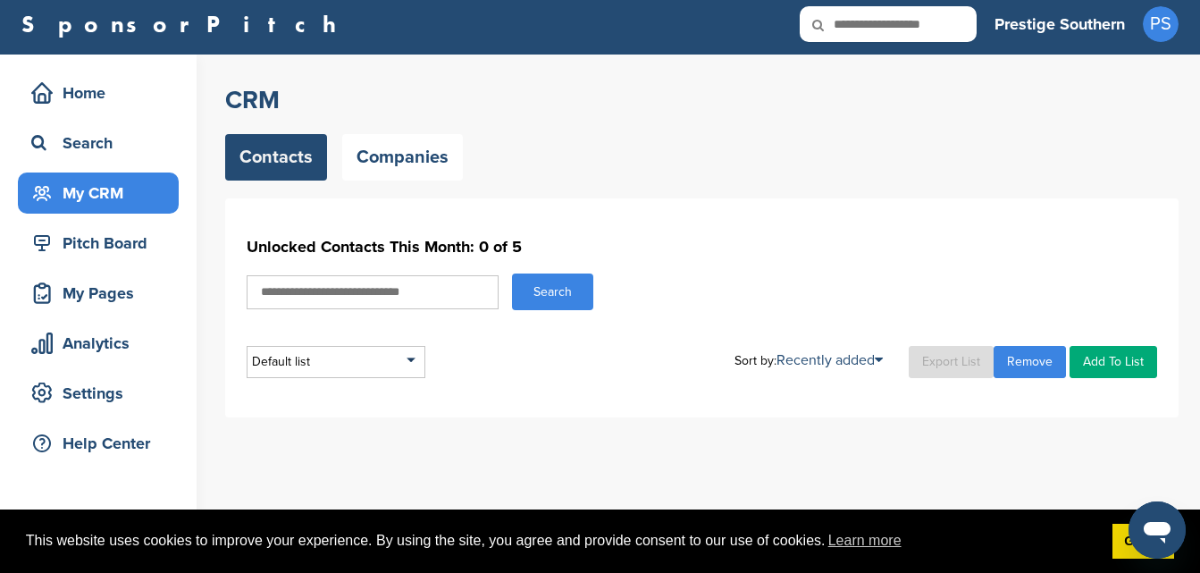
scroll to position [0, 0]
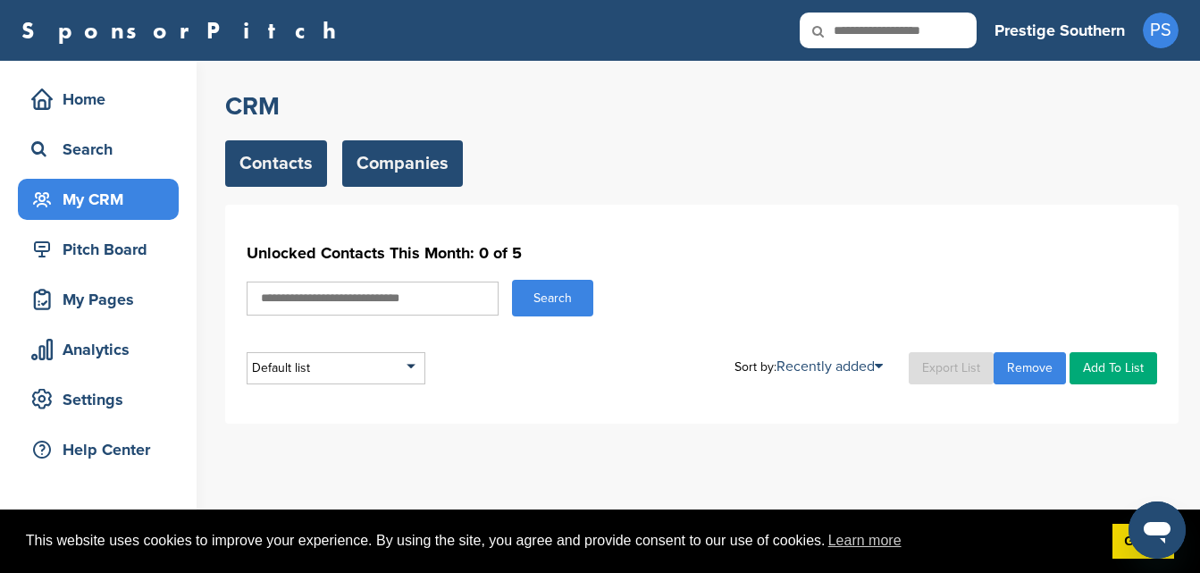
click at [421, 161] on link "Companies" at bounding box center [402, 163] width 121 height 46
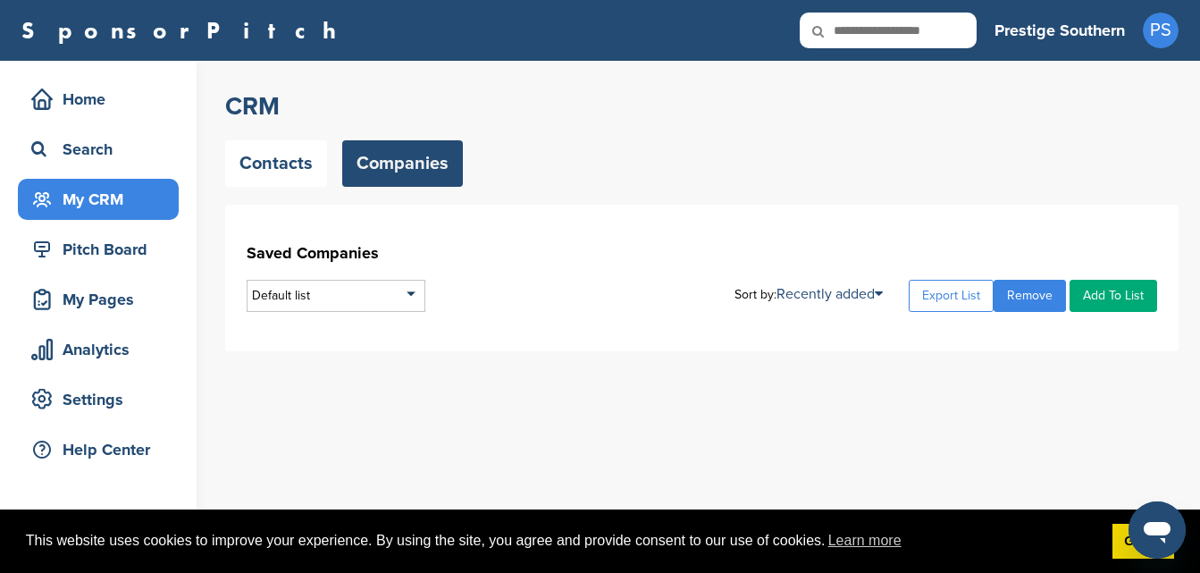
click at [1098, 29] on h3 "Prestige Southern" at bounding box center [1060, 30] width 130 height 25
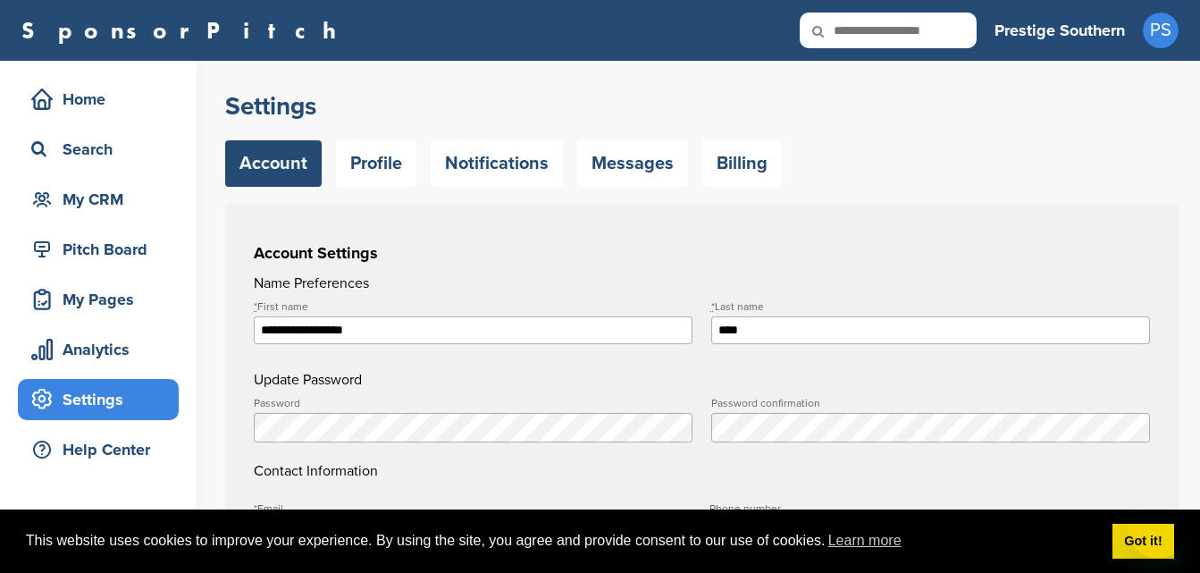
type input "**********"
click at [371, 177] on link "Profile" at bounding box center [376, 163] width 80 height 46
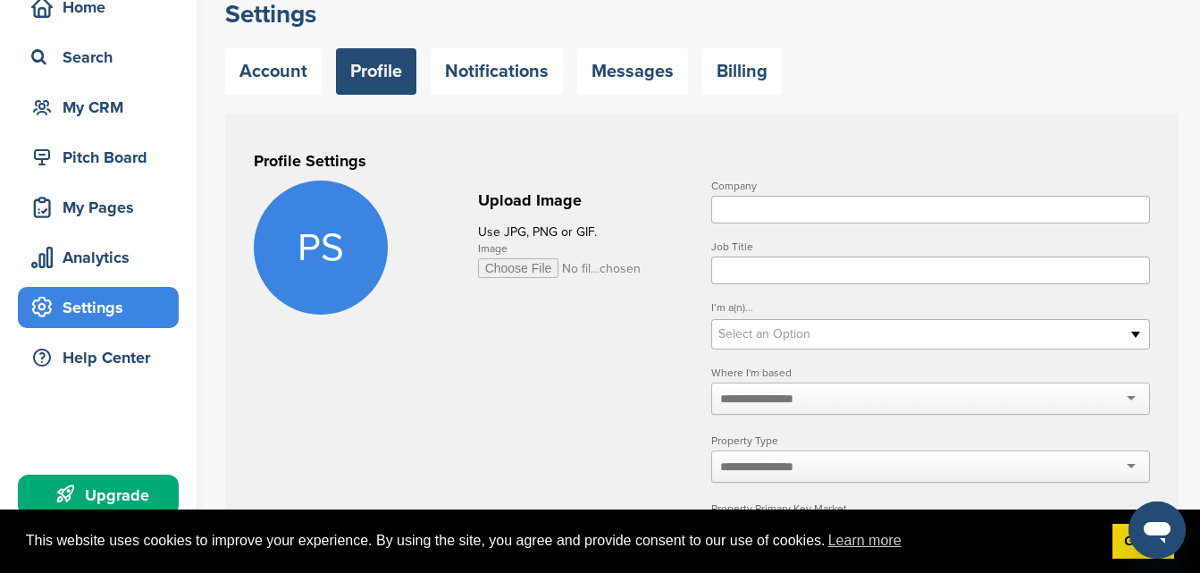
scroll to position [268, 0]
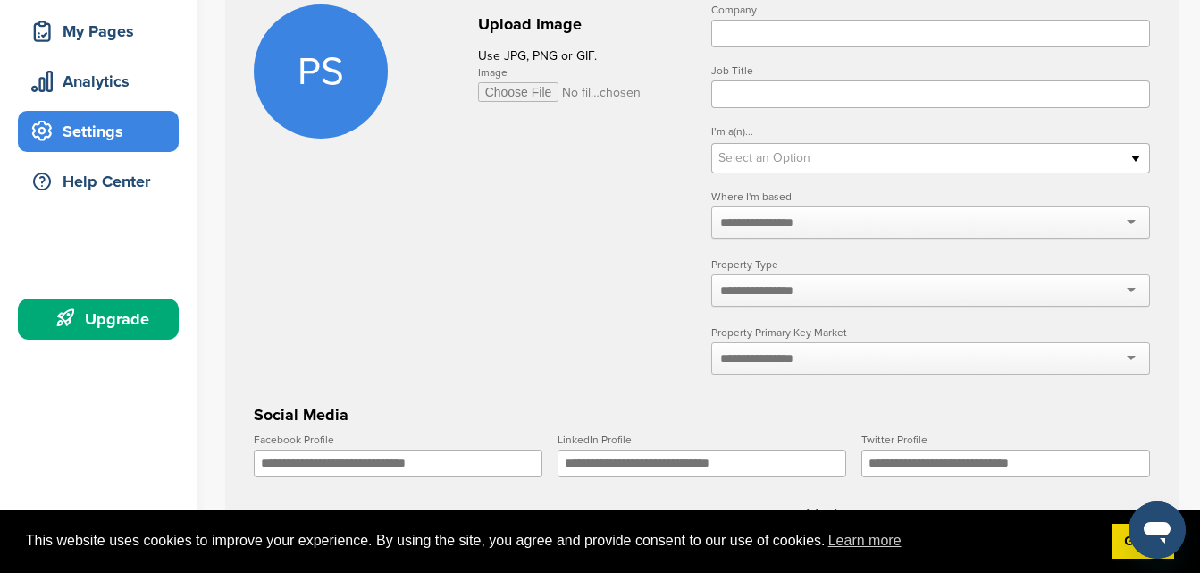
click at [514, 83] on input "Image" at bounding box center [560, 92] width 164 height 20
type input "**********"
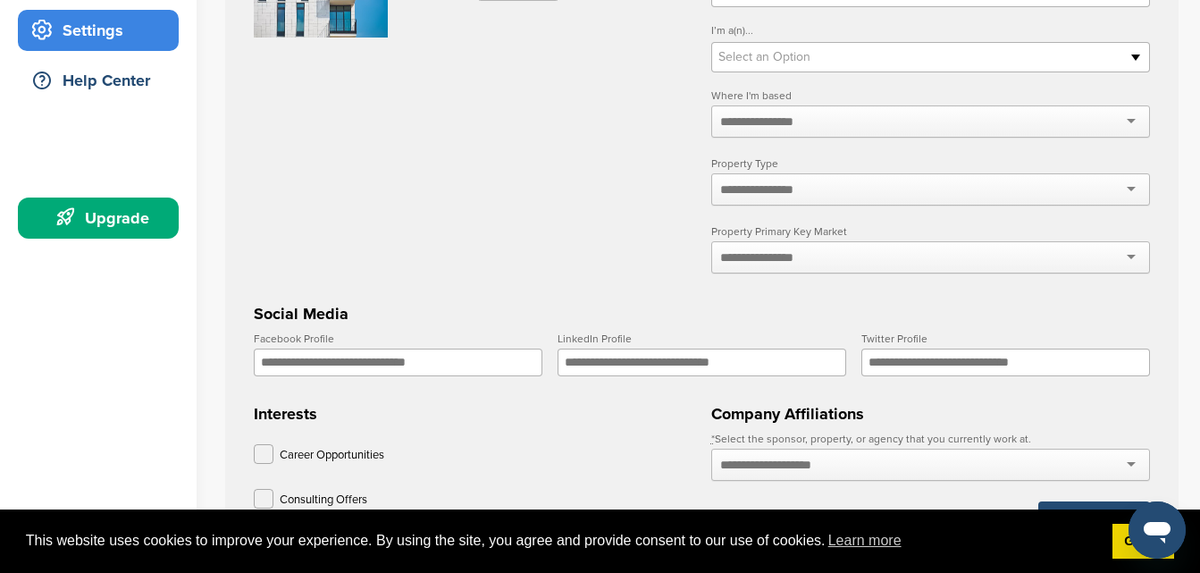
scroll to position [536, 0]
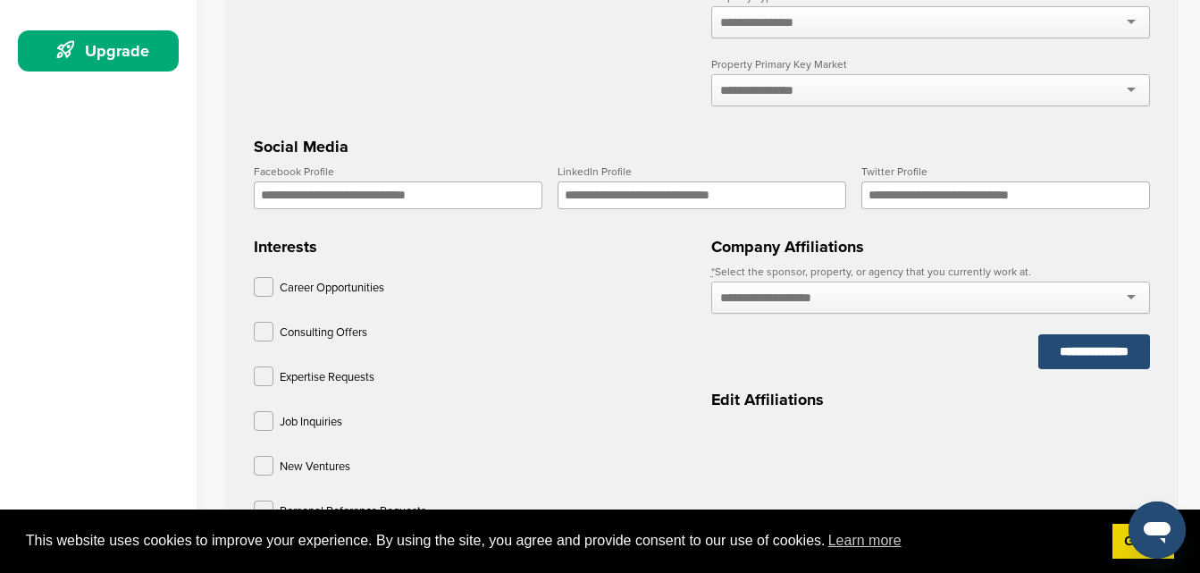
click at [938, 199] on input "Twitter Profile" at bounding box center [1006, 195] width 289 height 28
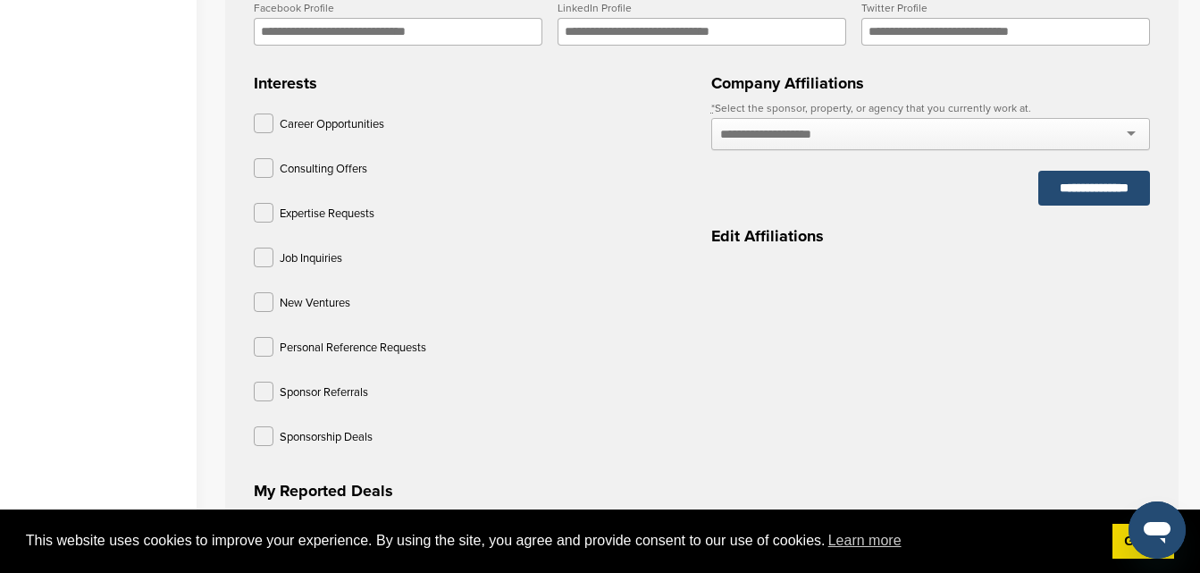
scroll to position [804, 0]
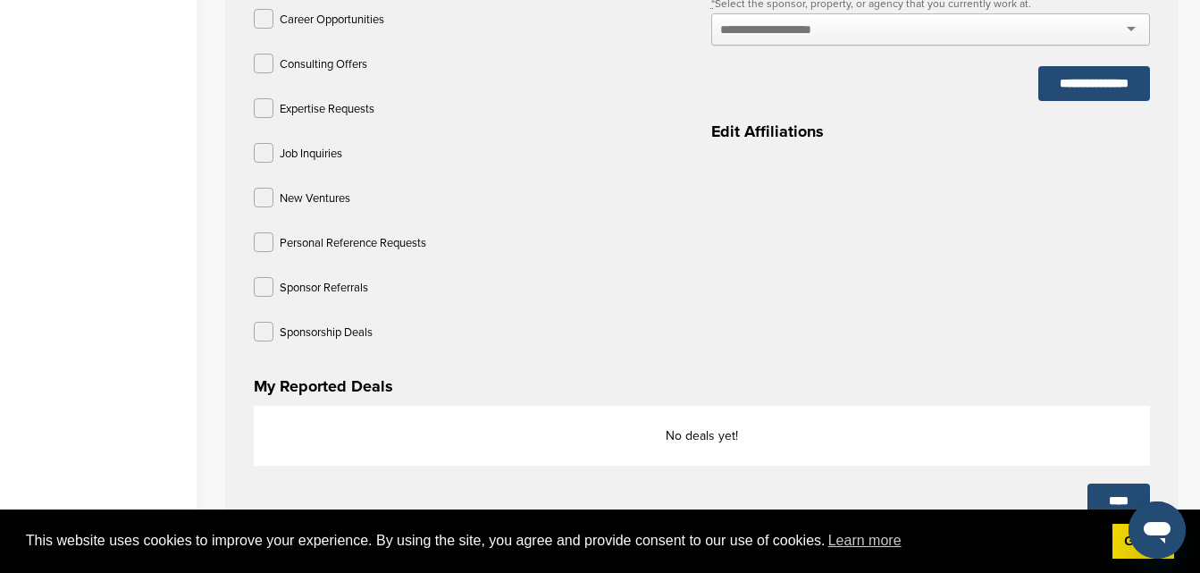
click at [835, 33] on input "text" at bounding box center [785, 29] width 130 height 16
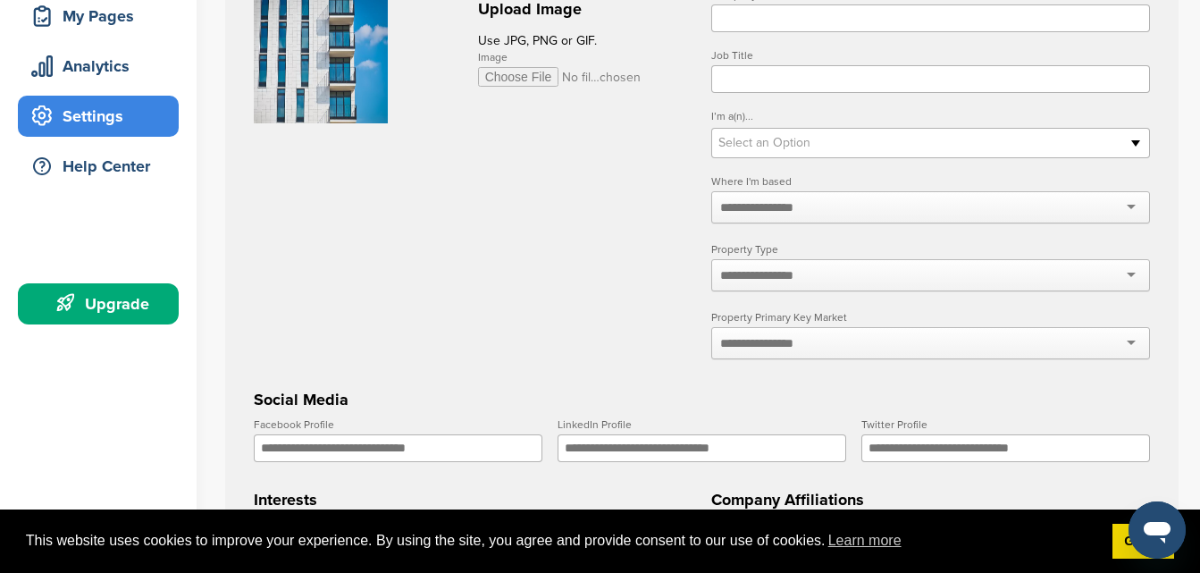
scroll to position [268, 0]
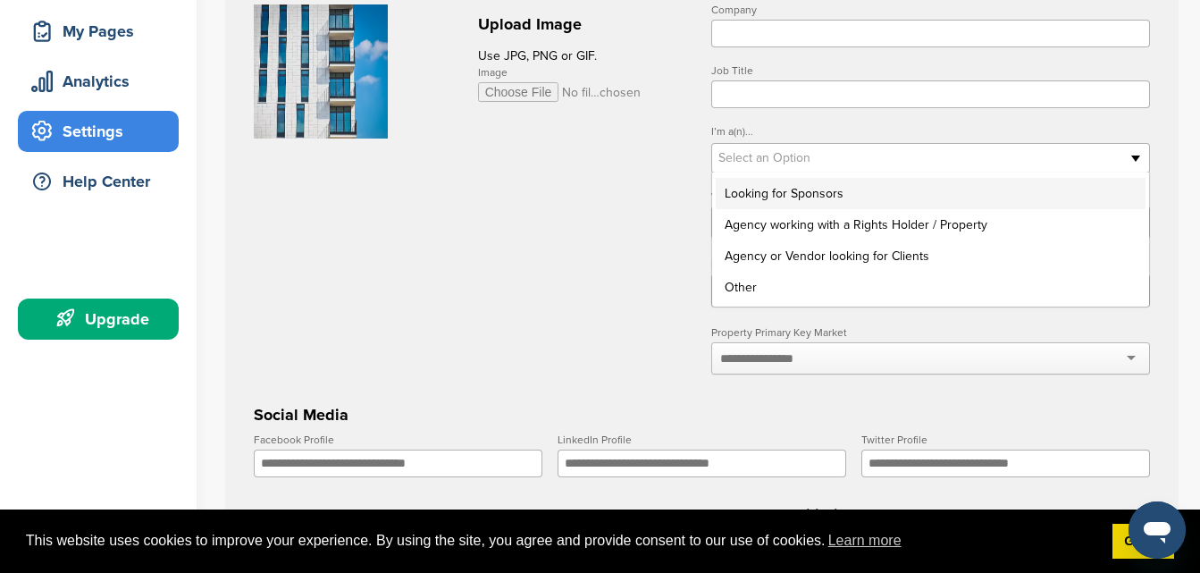
click at [745, 154] on span "Select an Option" at bounding box center [919, 157] width 401 height 21
click at [762, 202] on li "Looking for Sponsors" at bounding box center [931, 193] width 430 height 31
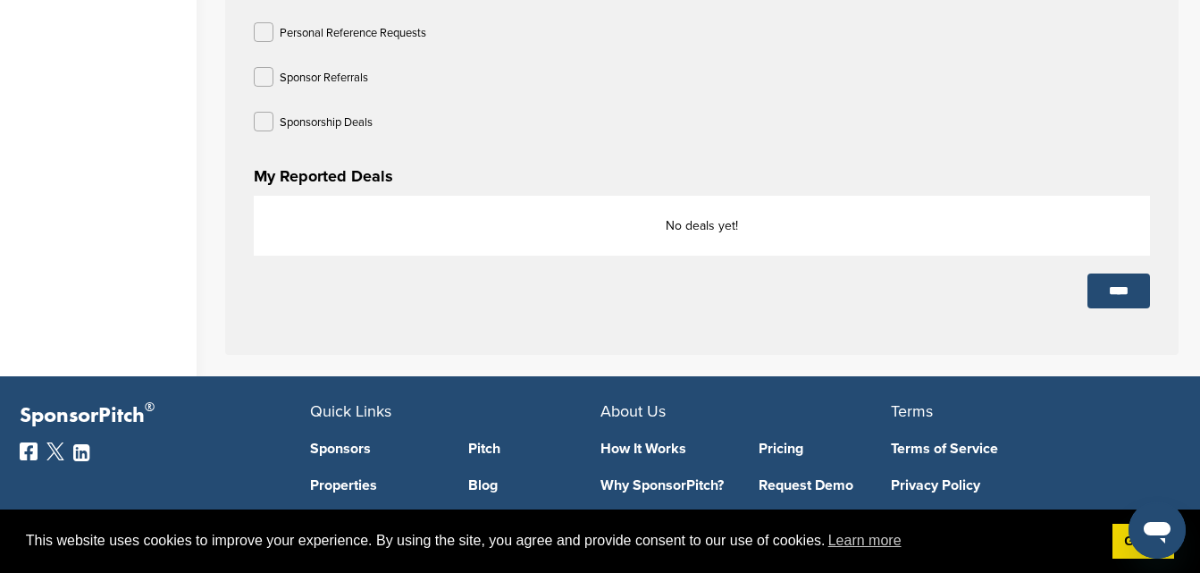
scroll to position [1236, 0]
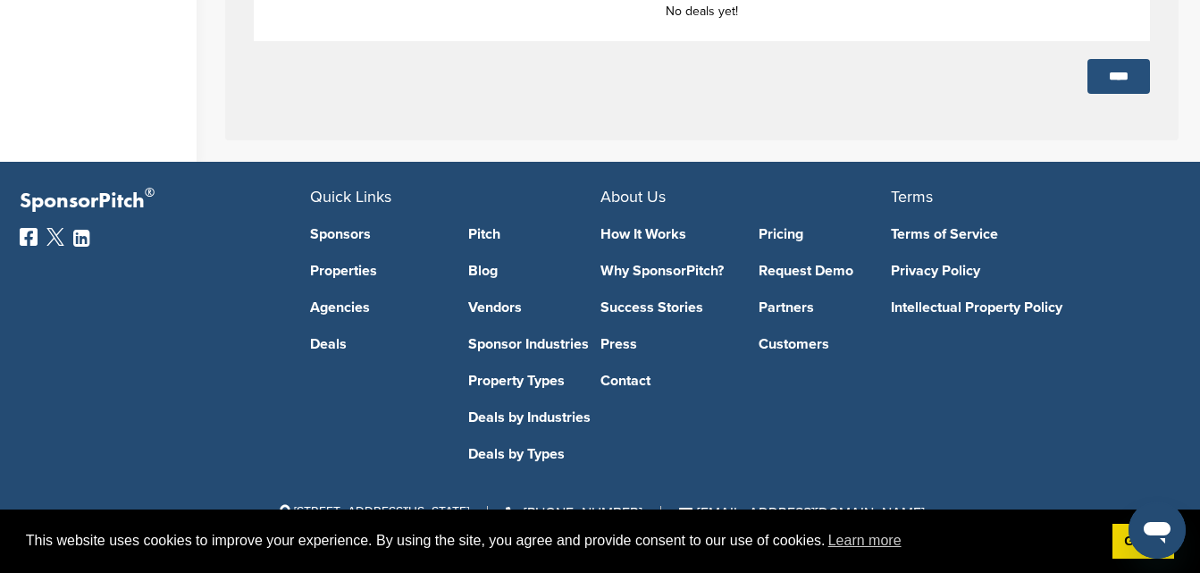
click at [1113, 73] on input "****" at bounding box center [1119, 76] width 63 height 35
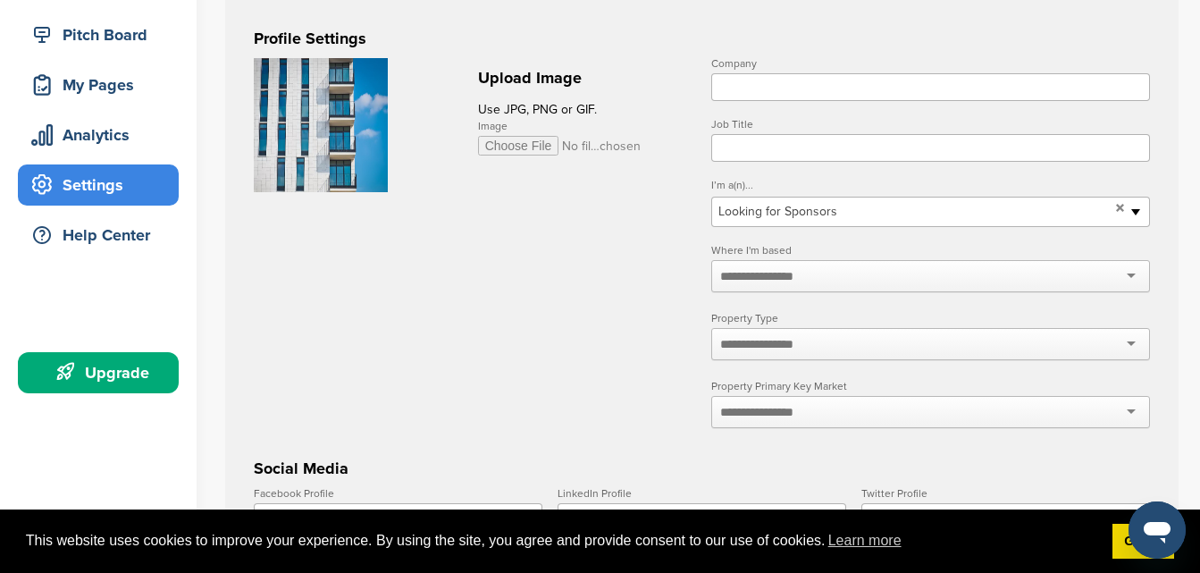
scroll to position [74, 0]
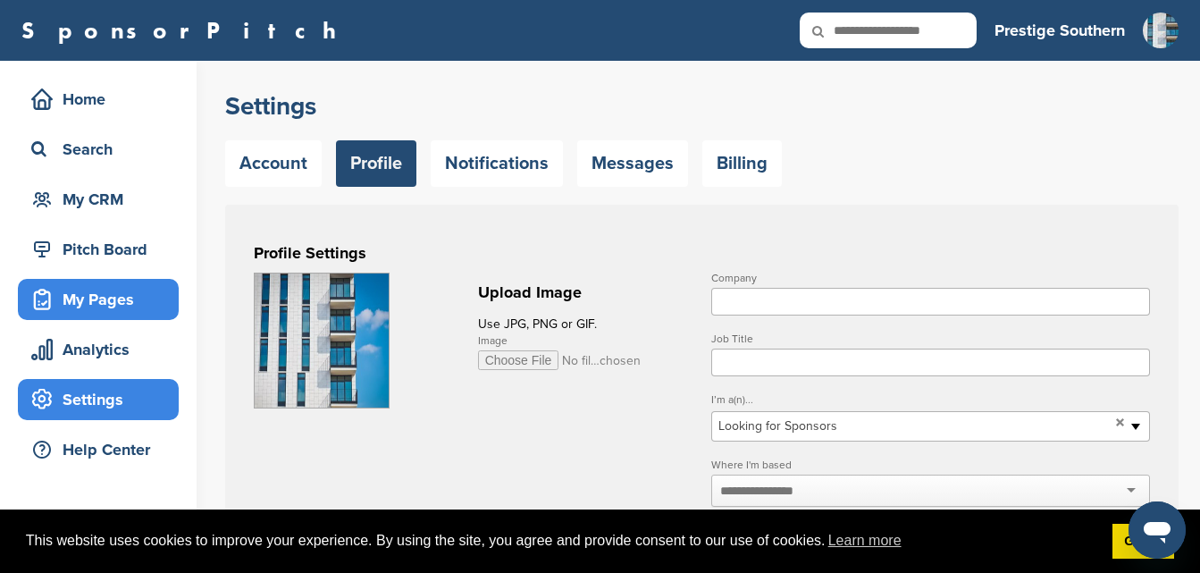
click at [100, 299] on div "My Pages" at bounding box center [103, 299] width 152 height 32
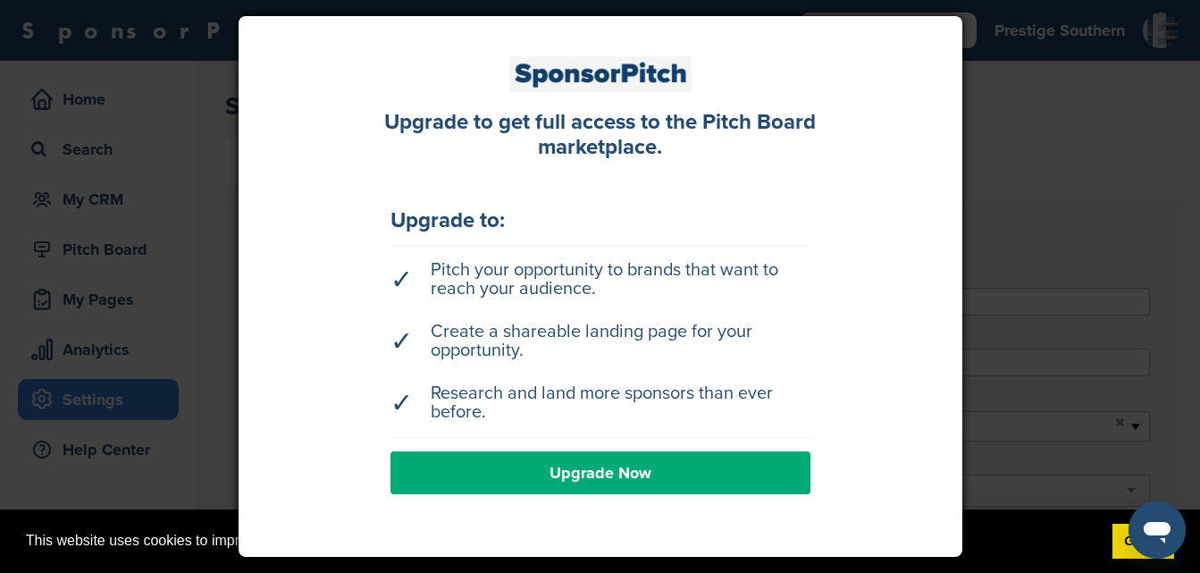
click at [1018, 105] on div at bounding box center [600, 286] width 1200 height 573
